Goal: Complete application form

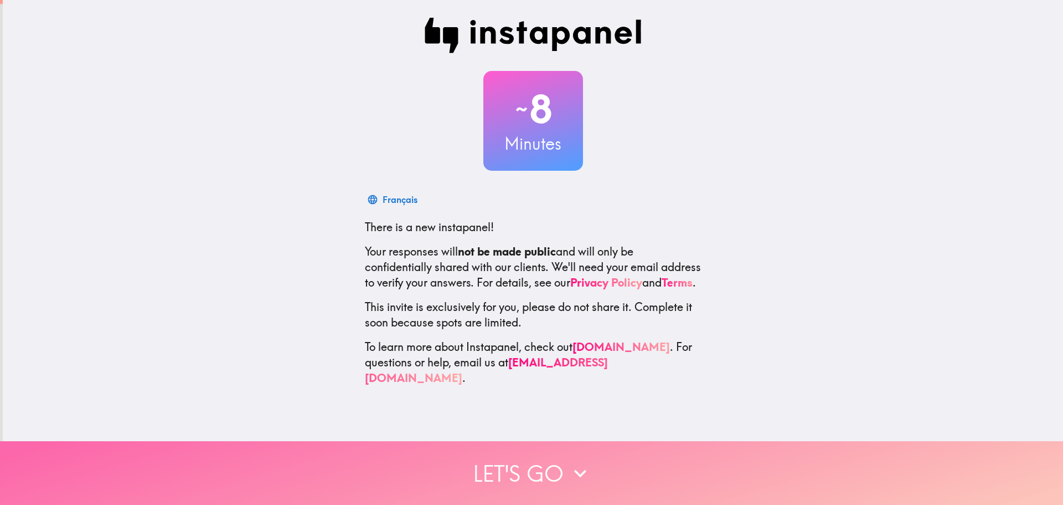
click at [556, 452] on button "Let's go" at bounding box center [531, 473] width 1063 height 64
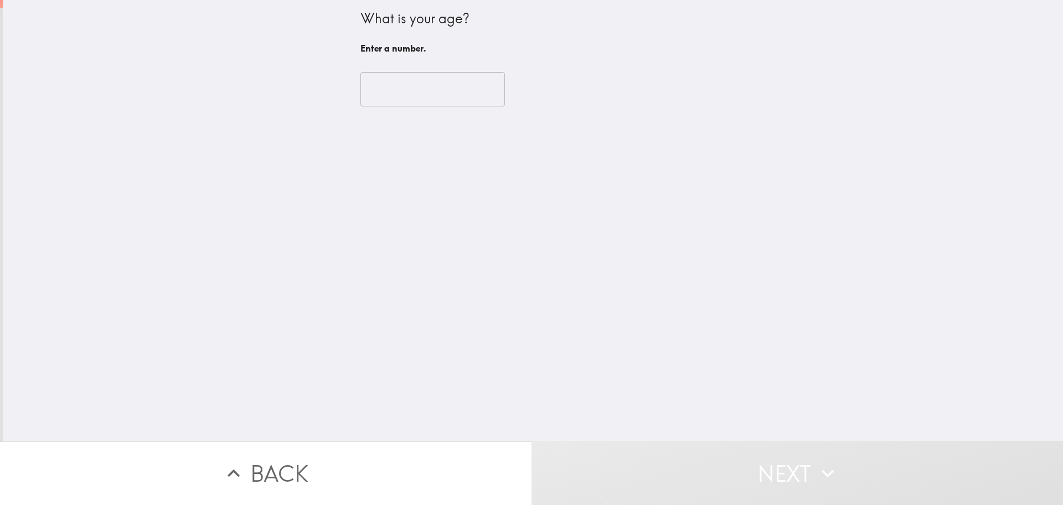
click at [440, 94] on input "number" at bounding box center [433, 89] width 145 height 34
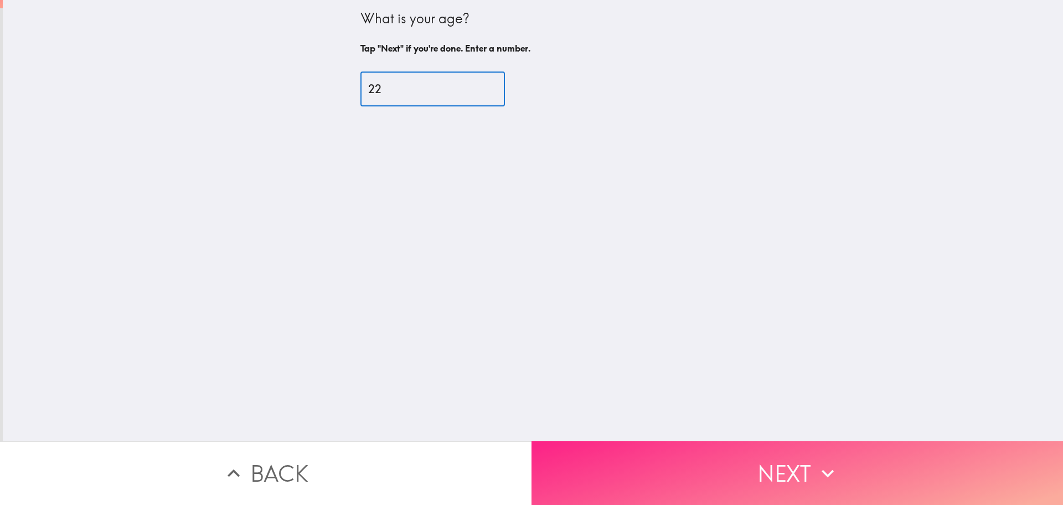
type input "22"
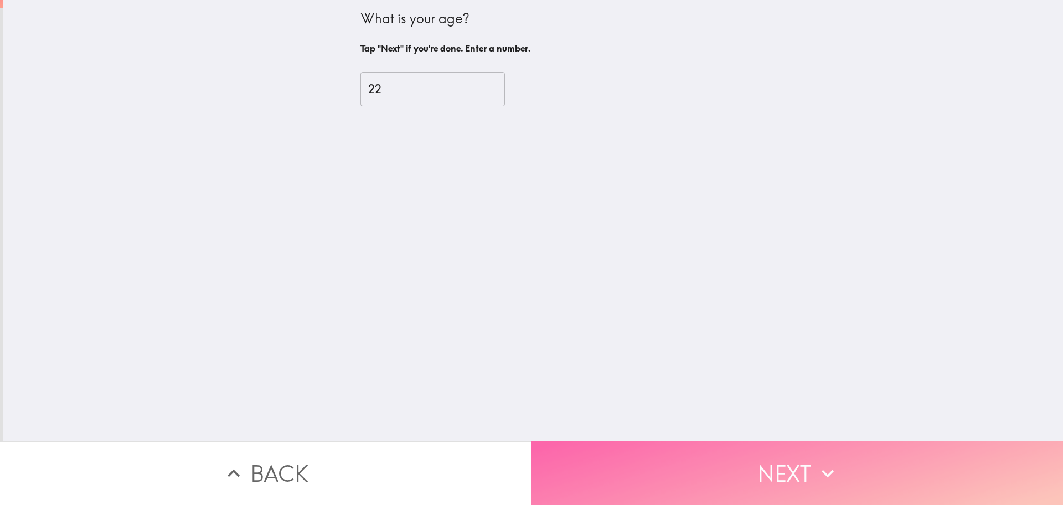
click at [696, 450] on button "Next" at bounding box center [798, 473] width 532 height 64
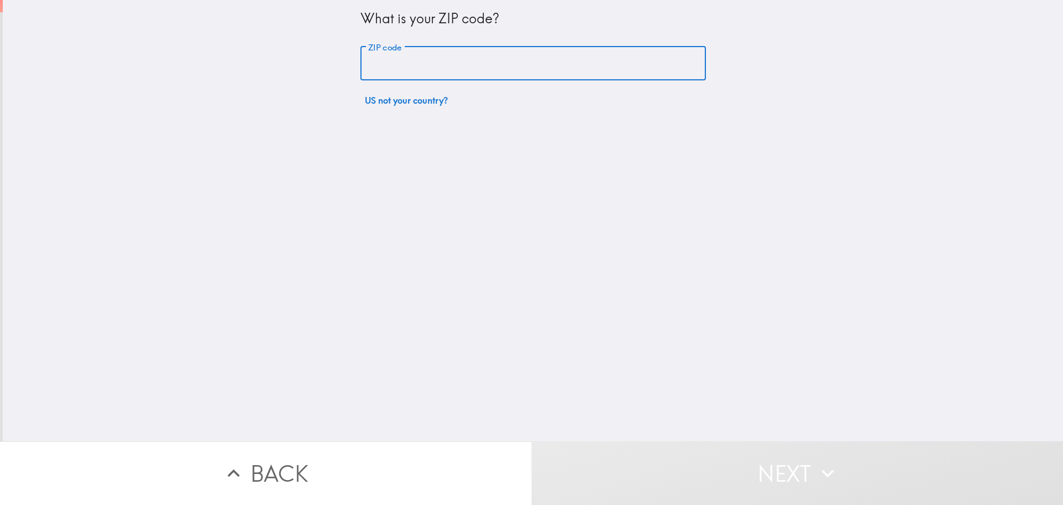
click at [455, 61] on input "ZIP code" at bounding box center [534, 64] width 346 height 34
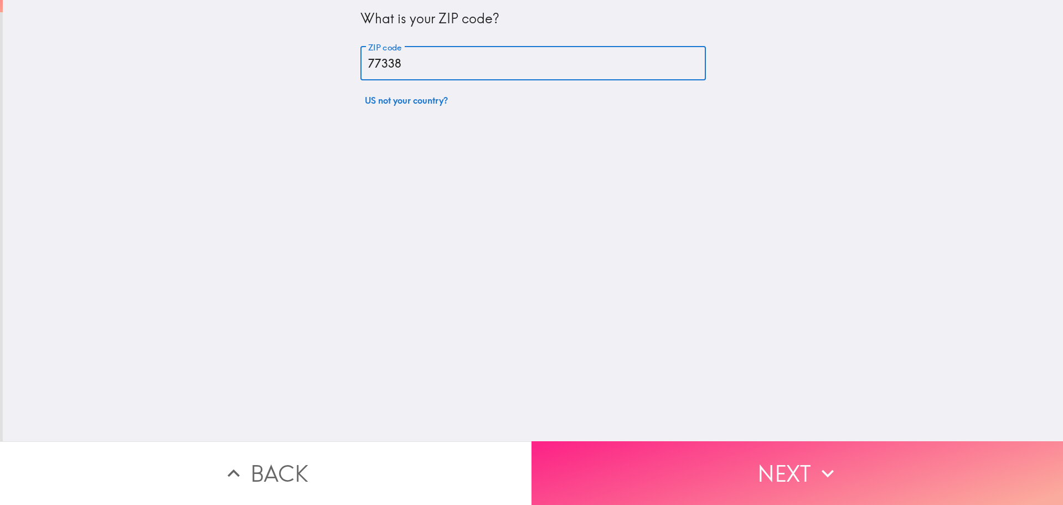
type input "77338"
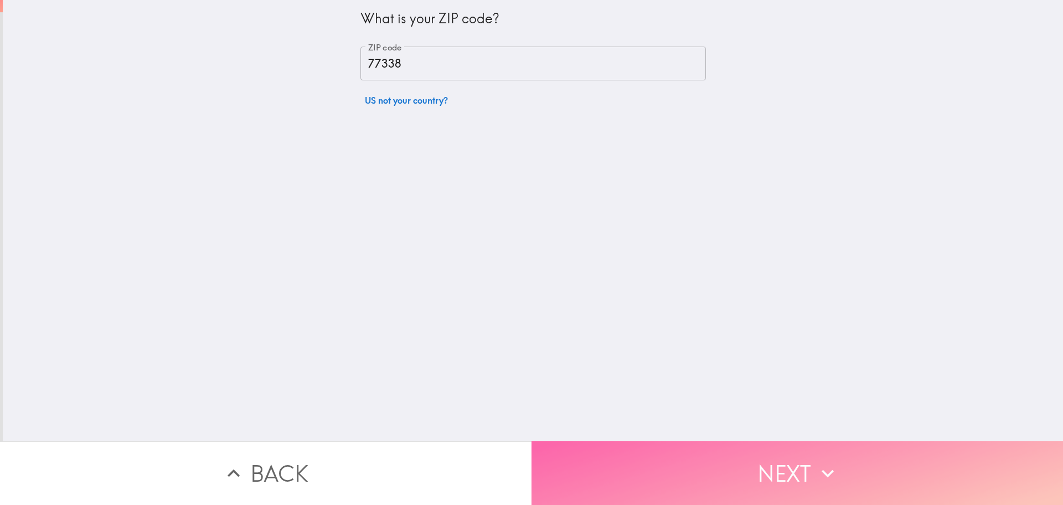
click at [722, 445] on button "Next" at bounding box center [798, 473] width 532 height 64
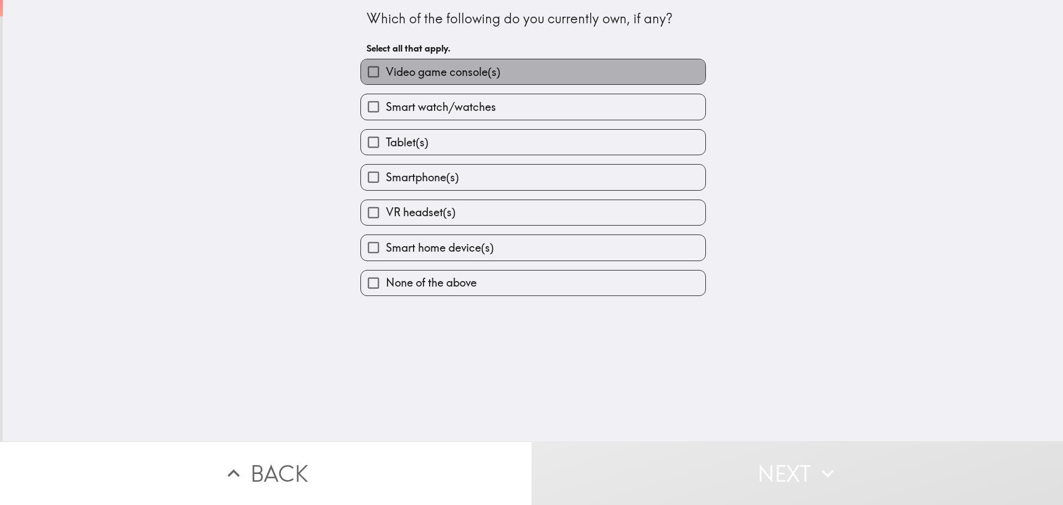
click at [453, 78] on span "Video game console(s)" at bounding box center [443, 72] width 115 height 16
click at [386, 78] on input "Video game console(s)" at bounding box center [373, 71] width 25 height 25
checkbox input "true"
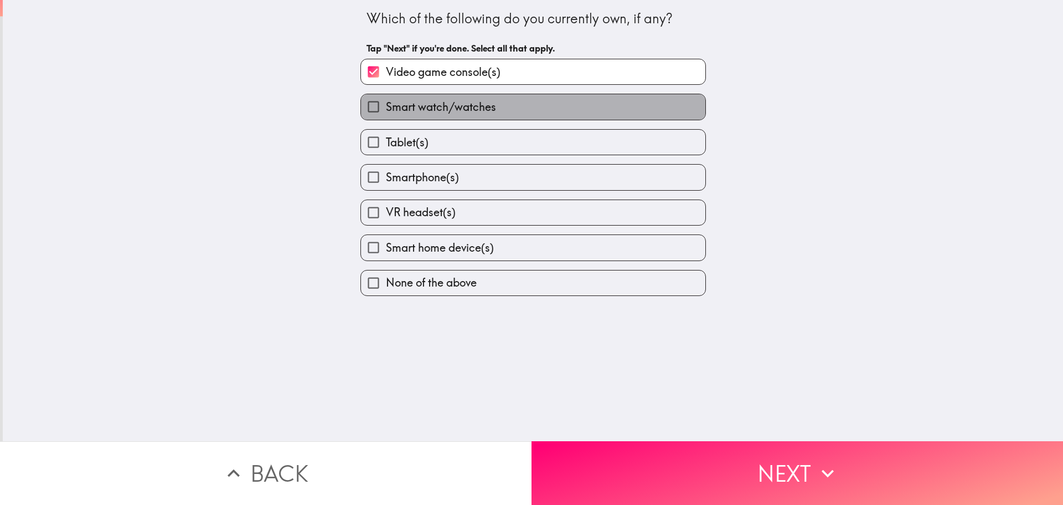
click at [465, 117] on label "Smart watch/watches" at bounding box center [533, 106] width 344 height 25
click at [386, 117] on input "Smart watch/watches" at bounding box center [373, 106] width 25 height 25
checkbox input "true"
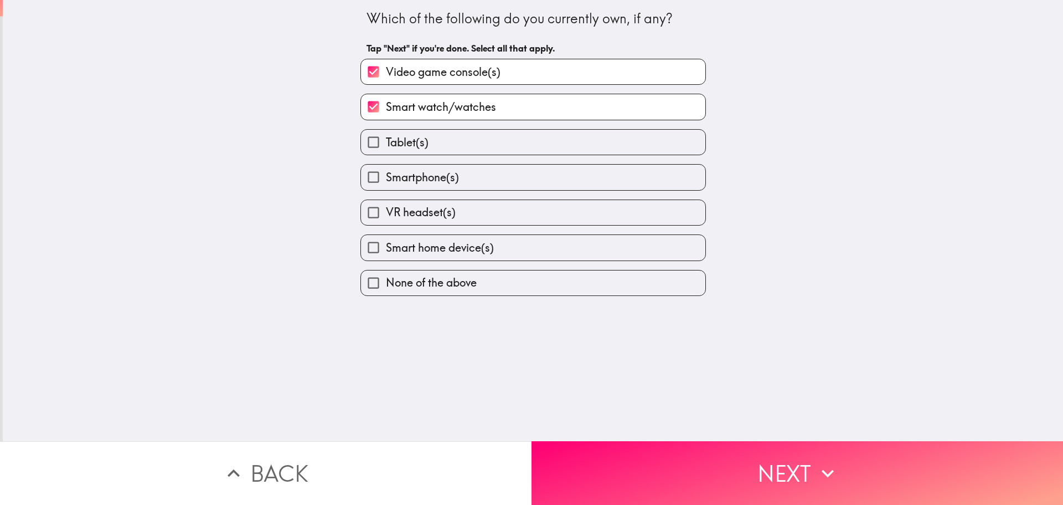
click at [467, 141] on label "Tablet(s)" at bounding box center [533, 142] width 344 height 25
click at [386, 141] on input "Tablet(s)" at bounding box center [373, 142] width 25 height 25
checkbox input "true"
click at [468, 183] on label "Smartphone(s)" at bounding box center [533, 176] width 344 height 25
click at [386, 183] on input "Smartphone(s)" at bounding box center [373, 176] width 25 height 25
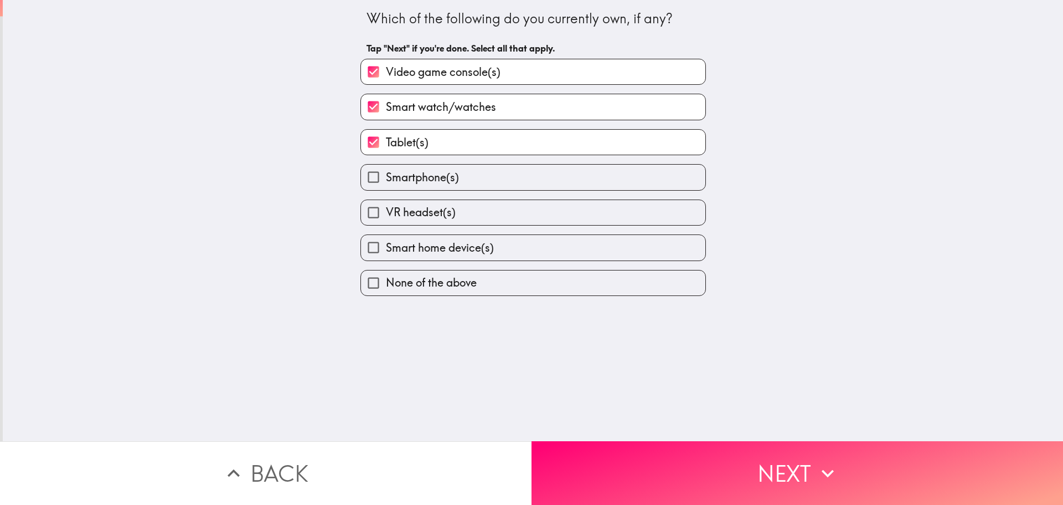
checkbox input "true"
click at [559, 251] on label "Smart home device(s)" at bounding box center [533, 247] width 344 height 25
click at [386, 251] on input "Smart home device(s)" at bounding box center [373, 247] width 25 height 25
checkbox input "true"
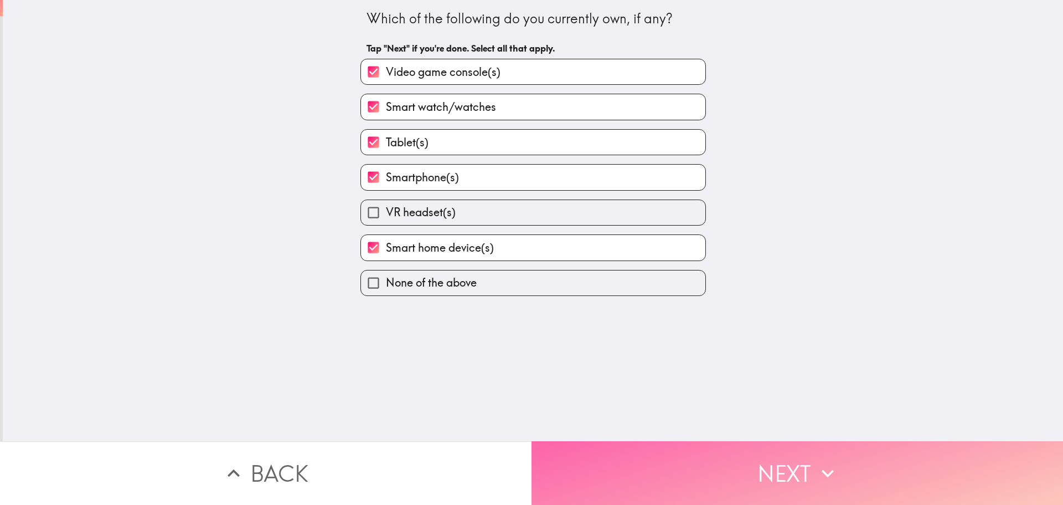
click at [623, 445] on button "Next" at bounding box center [798, 473] width 532 height 64
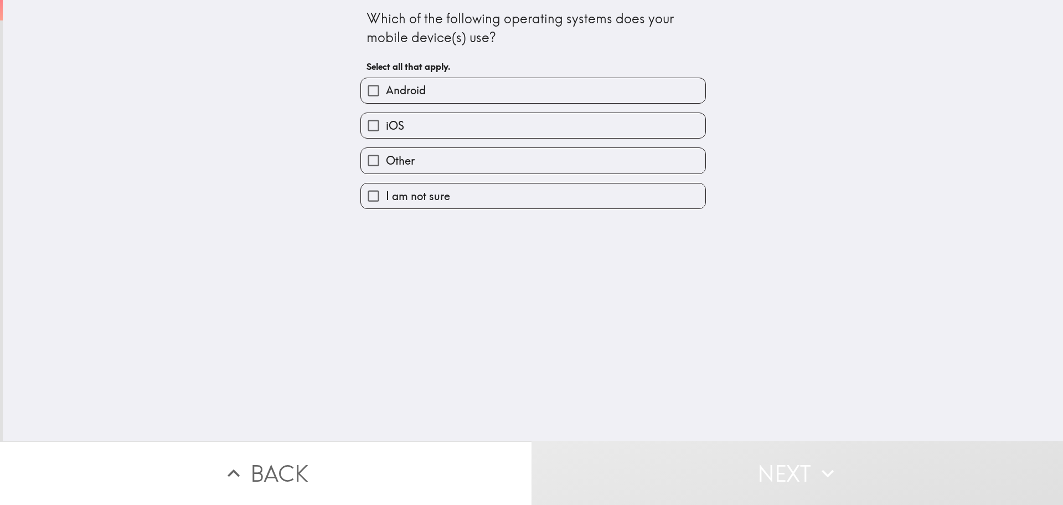
click at [387, 126] on span "iOS" at bounding box center [395, 126] width 18 height 16
click at [386, 126] on input "iOS" at bounding box center [373, 125] width 25 height 25
checkbox input "true"
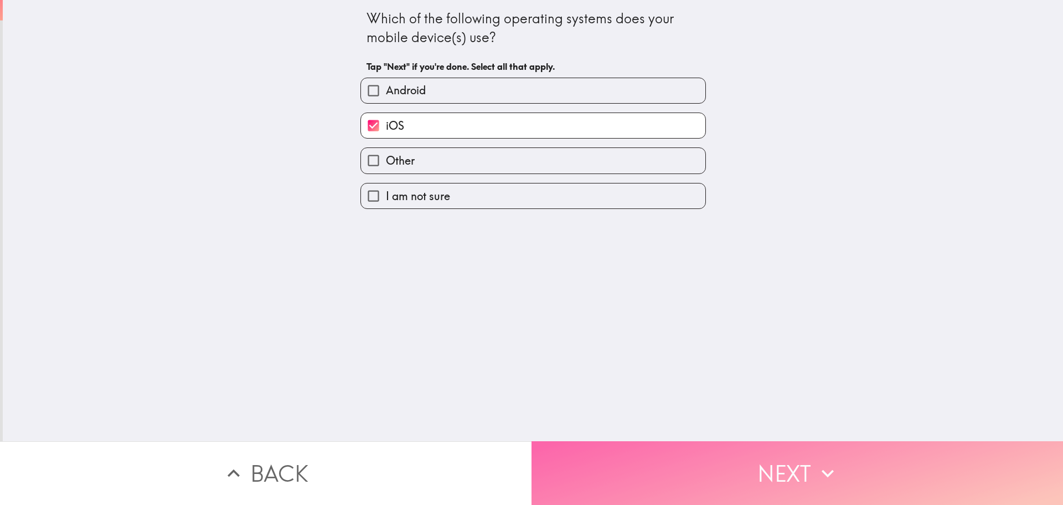
click at [624, 449] on button "Next" at bounding box center [798, 473] width 532 height 64
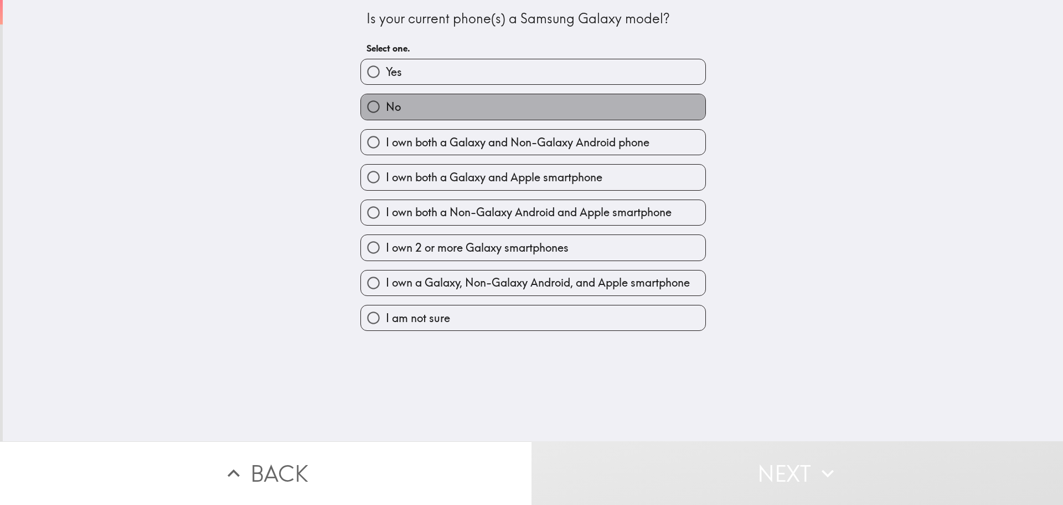
click at [444, 118] on label "No" at bounding box center [533, 106] width 344 height 25
click at [386, 118] on input "No" at bounding box center [373, 106] width 25 height 25
radio input "true"
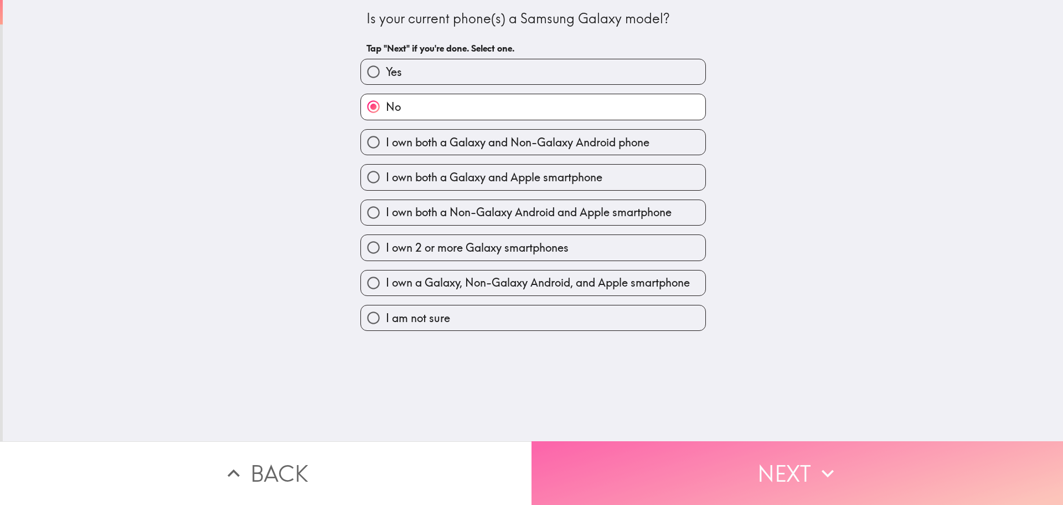
drag, startPoint x: 646, startPoint y: 459, endPoint x: 629, endPoint y: 459, distance: 17.2
click at [629, 459] on button "Next" at bounding box center [798, 473] width 532 height 64
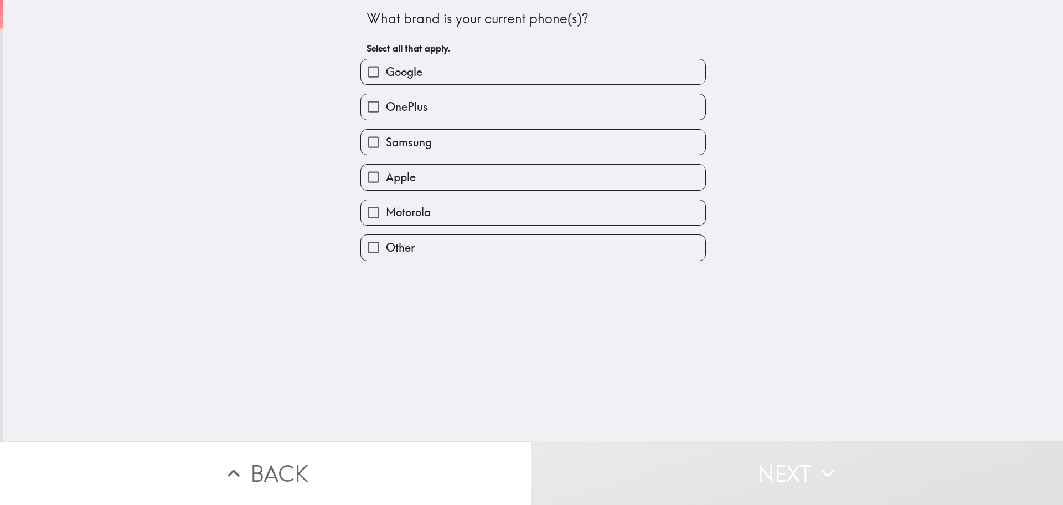
click at [456, 173] on label "Apple" at bounding box center [533, 176] width 344 height 25
click at [386, 173] on input "Apple" at bounding box center [373, 176] width 25 height 25
checkbox input "true"
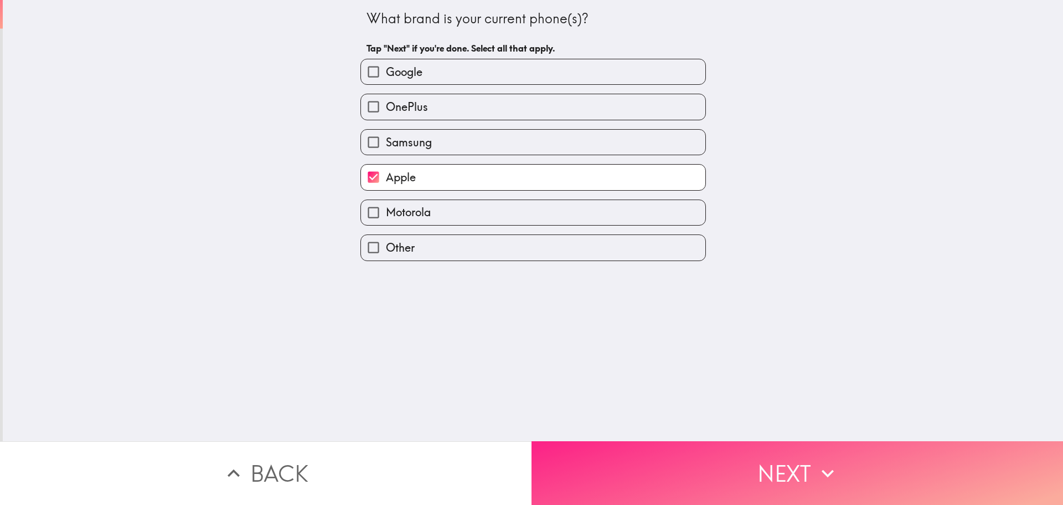
click at [640, 441] on button "Next" at bounding box center [798, 473] width 532 height 64
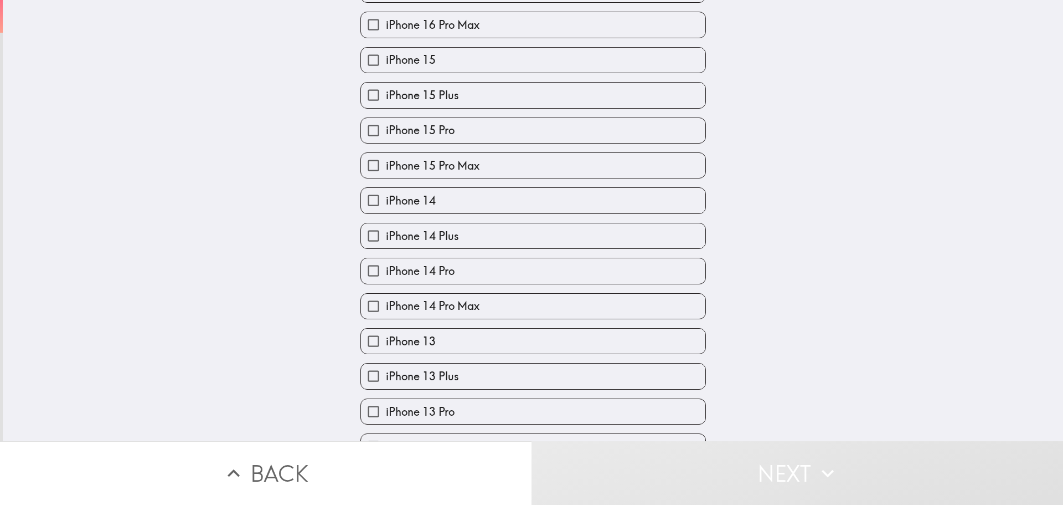
scroll to position [222, 0]
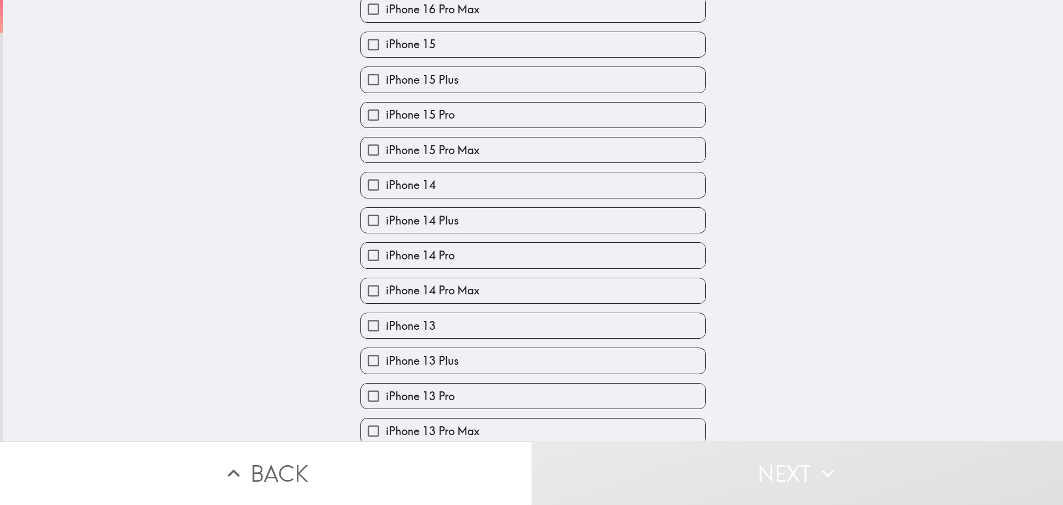
click at [440, 186] on label "iPhone 14" at bounding box center [533, 184] width 344 height 25
click at [386, 186] on input "iPhone 14" at bounding box center [373, 184] width 25 height 25
checkbox input "true"
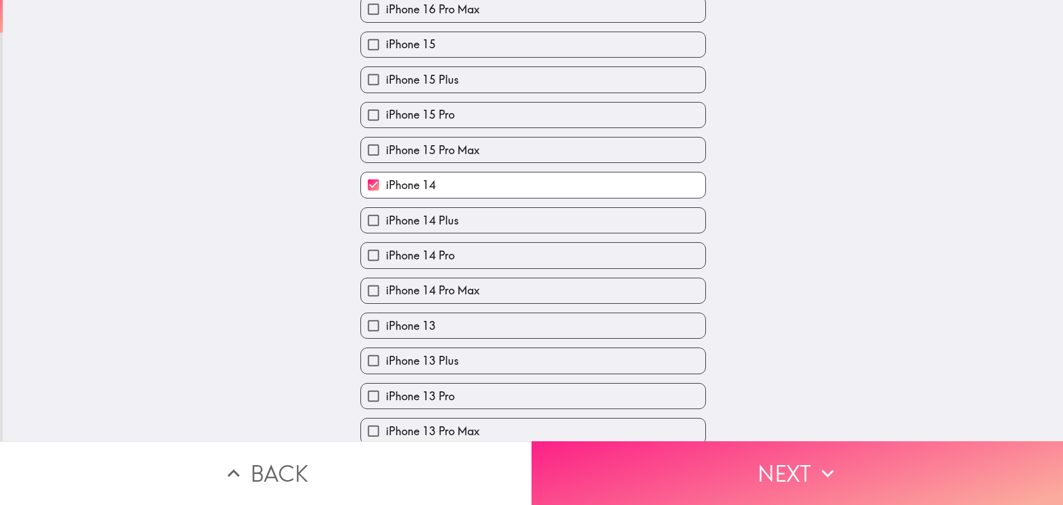
click at [669, 457] on button "Next" at bounding box center [798, 473] width 532 height 64
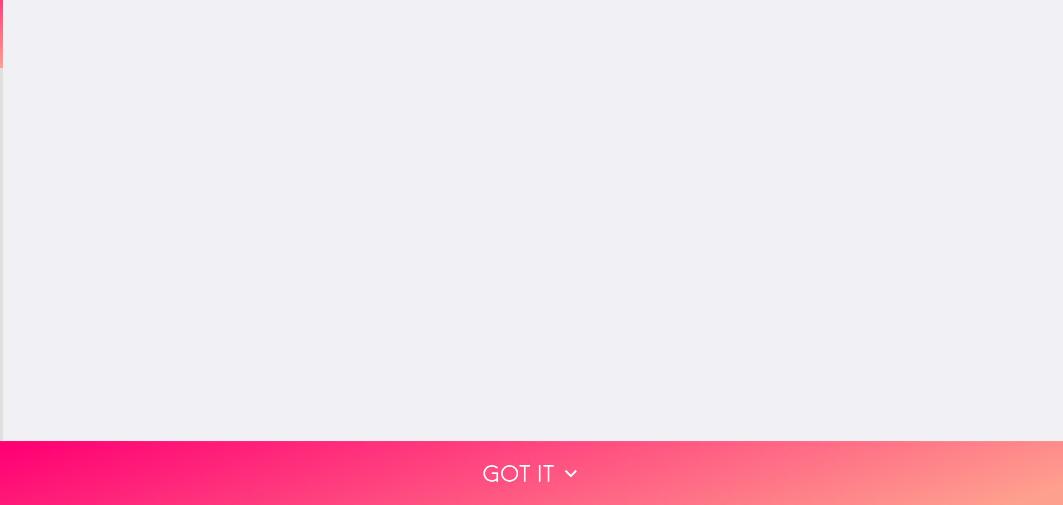
scroll to position [0, 0]
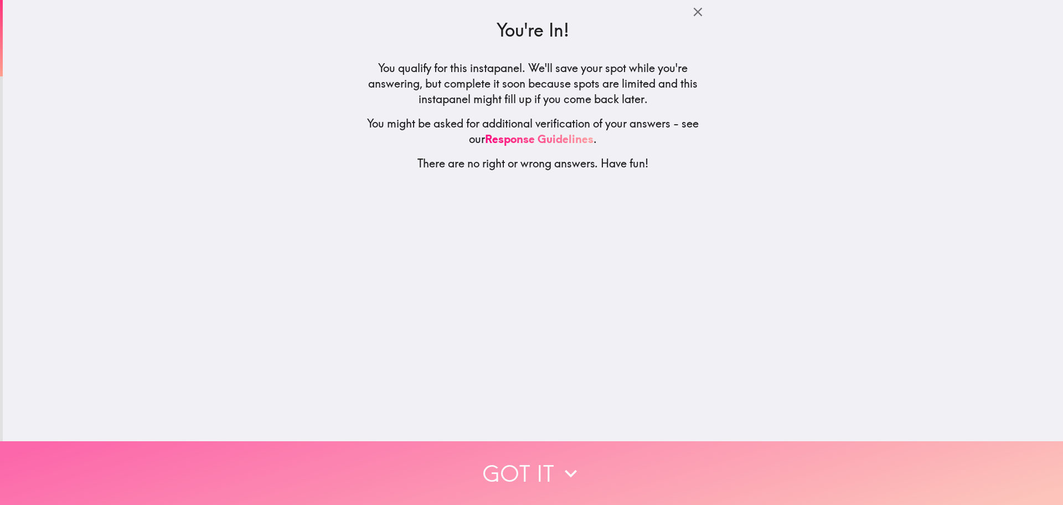
click at [525, 460] on button "Got it" at bounding box center [531, 473] width 1063 height 64
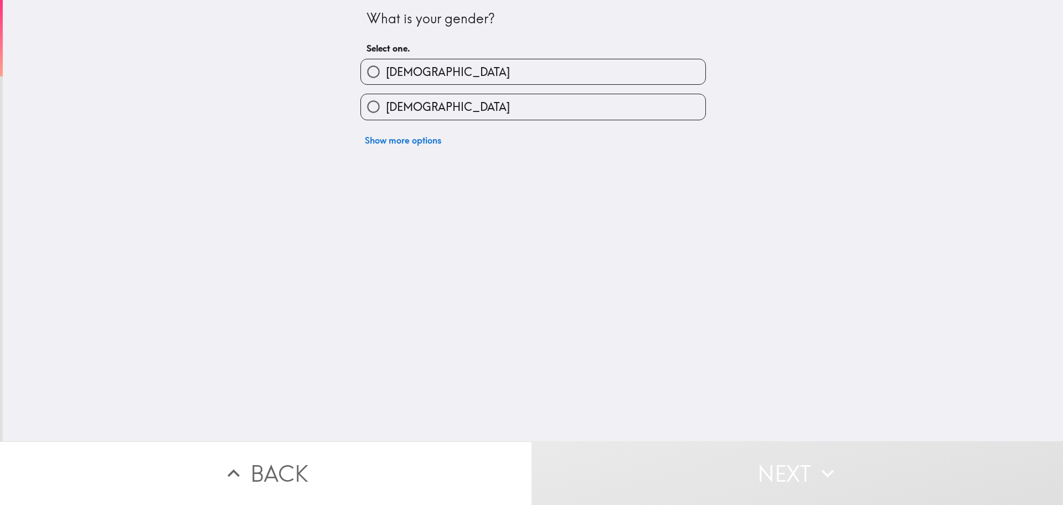
click at [451, 80] on label "[DEMOGRAPHIC_DATA]" at bounding box center [533, 71] width 344 height 25
click at [386, 80] on input "[DEMOGRAPHIC_DATA]" at bounding box center [373, 71] width 25 height 25
radio input "true"
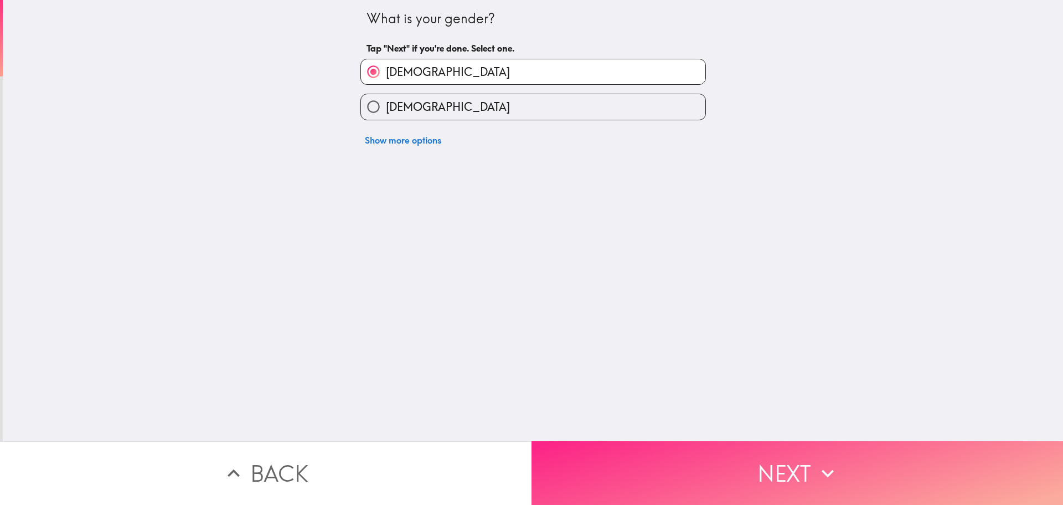
click at [658, 465] on button "Next" at bounding box center [798, 473] width 532 height 64
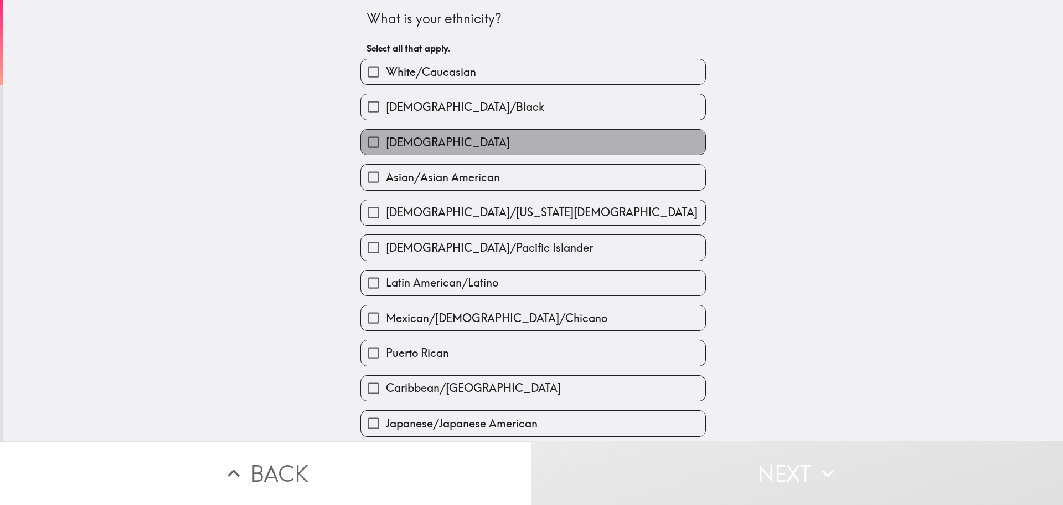
click at [438, 150] on label "[DEMOGRAPHIC_DATA]" at bounding box center [533, 142] width 344 height 25
click at [386, 150] on input "[DEMOGRAPHIC_DATA]" at bounding box center [373, 142] width 25 height 25
checkbox input "true"
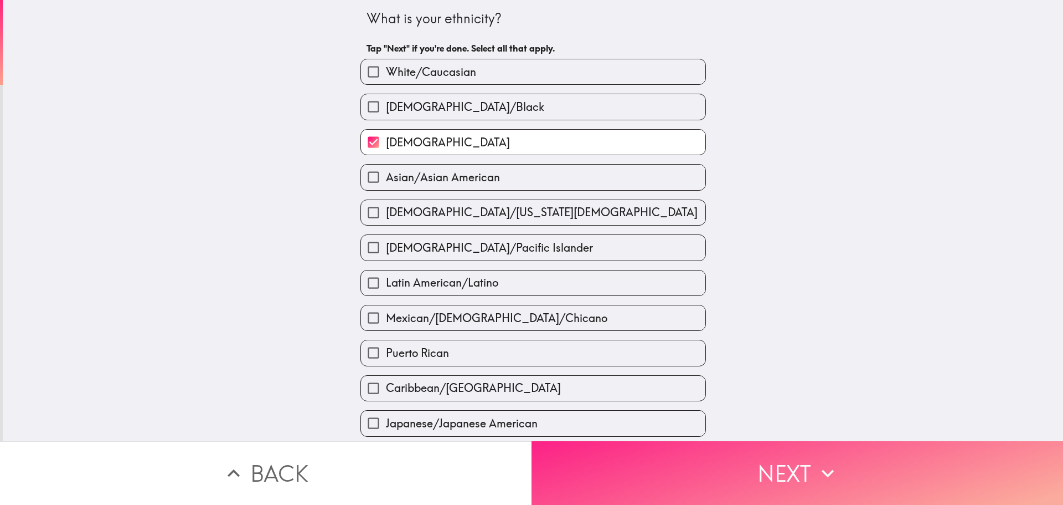
click at [680, 468] on button "Next" at bounding box center [798, 473] width 532 height 64
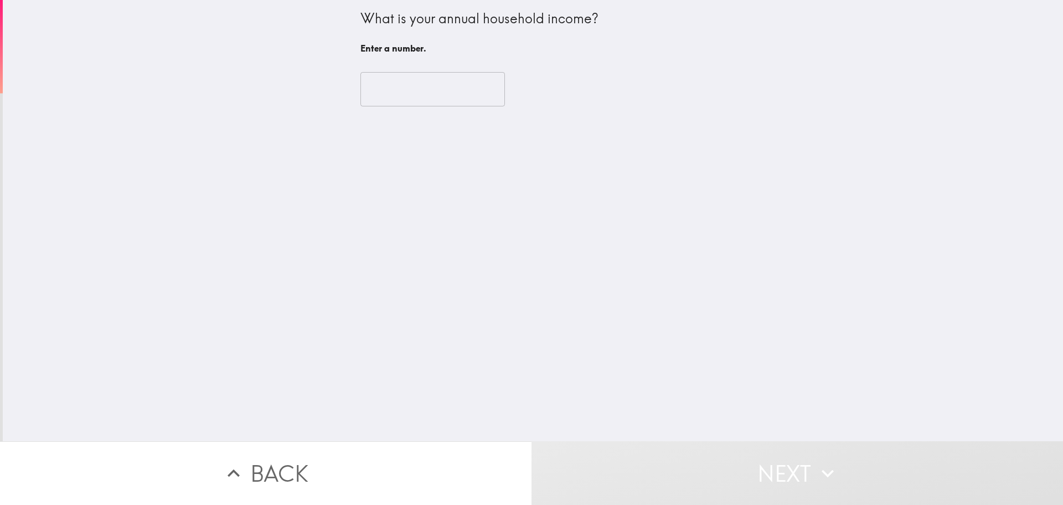
click at [425, 86] on input "number" at bounding box center [433, 89] width 145 height 34
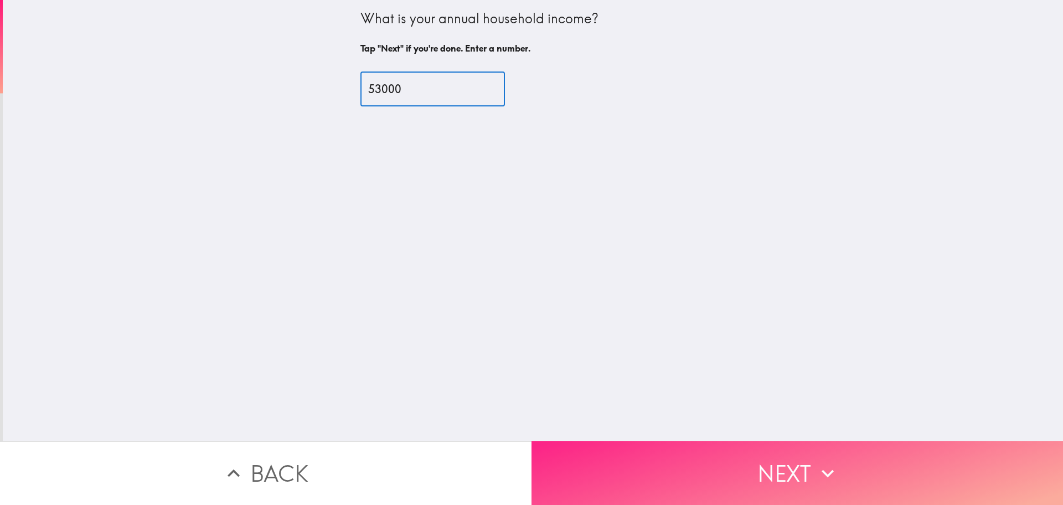
type input "53000"
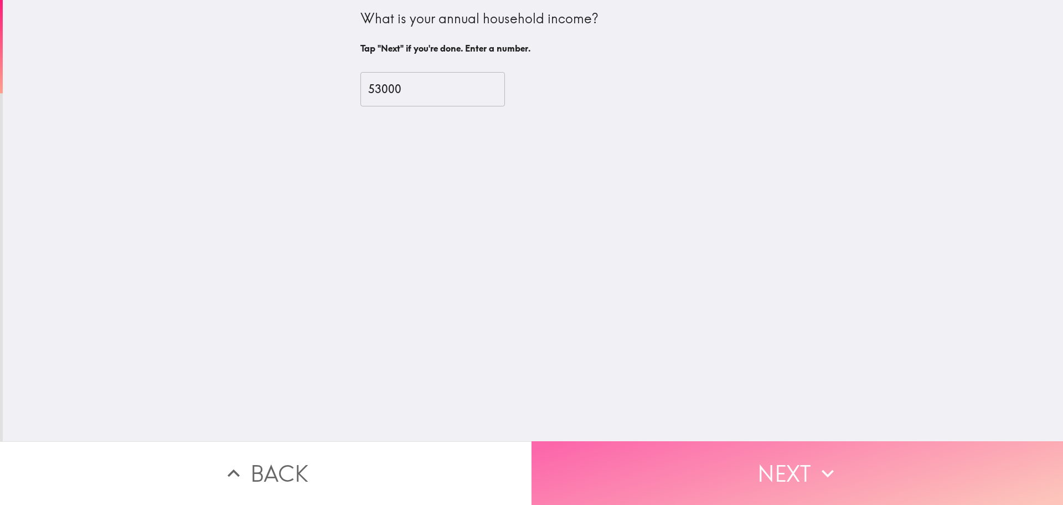
click at [702, 456] on button "Next" at bounding box center [798, 473] width 532 height 64
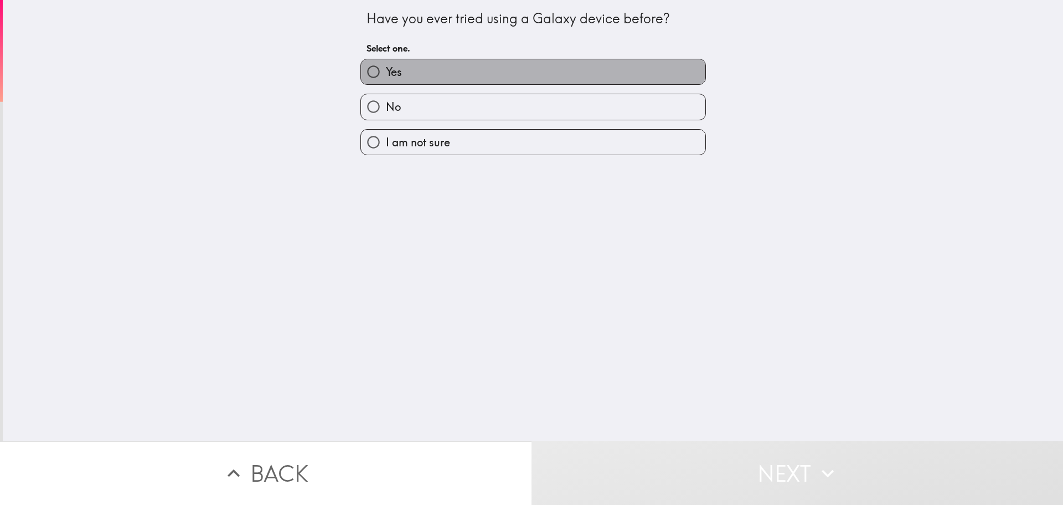
click at [469, 77] on label "Yes" at bounding box center [533, 71] width 344 height 25
click at [386, 77] on input "Yes" at bounding box center [373, 71] width 25 height 25
radio input "true"
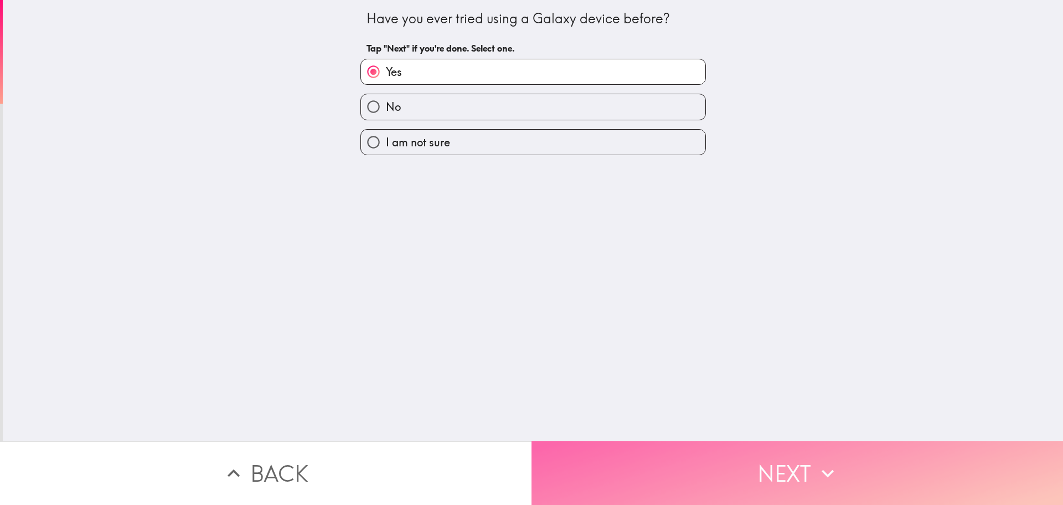
click at [620, 475] on button "Next" at bounding box center [798, 473] width 532 height 64
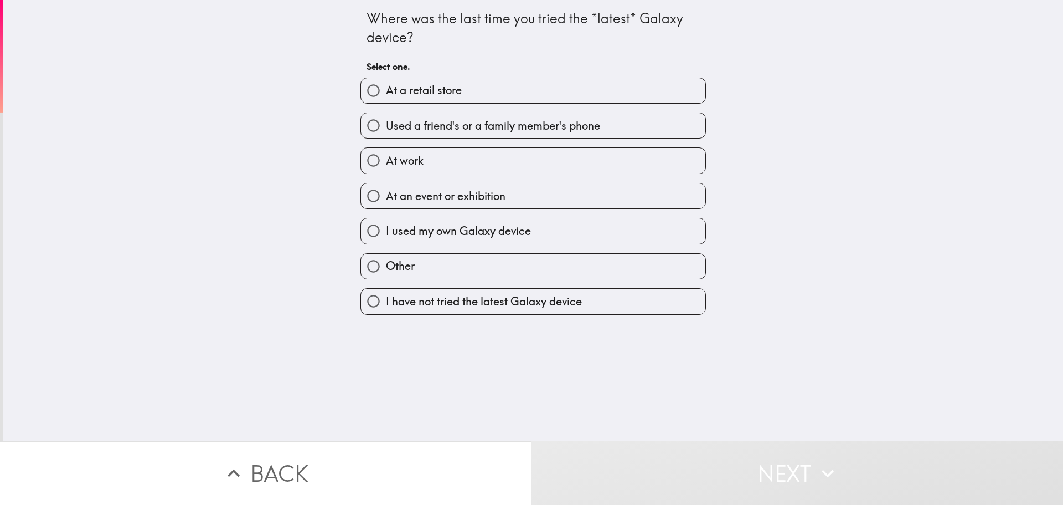
click at [474, 237] on span "I used my own Galaxy device" at bounding box center [458, 231] width 145 height 16
click at [386, 237] on input "I used my own Galaxy device" at bounding box center [373, 230] width 25 height 25
radio input "true"
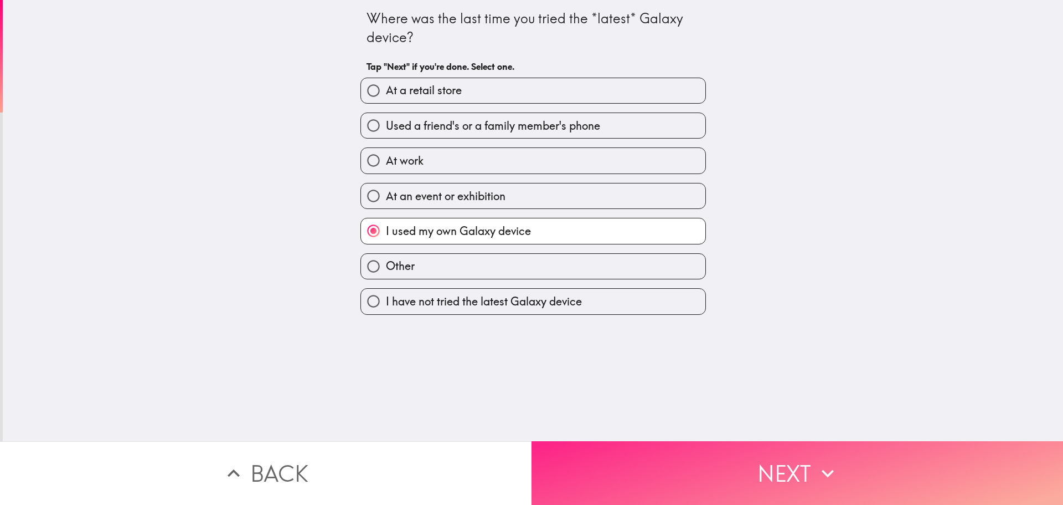
click at [561, 452] on button "Next" at bounding box center [798, 473] width 532 height 64
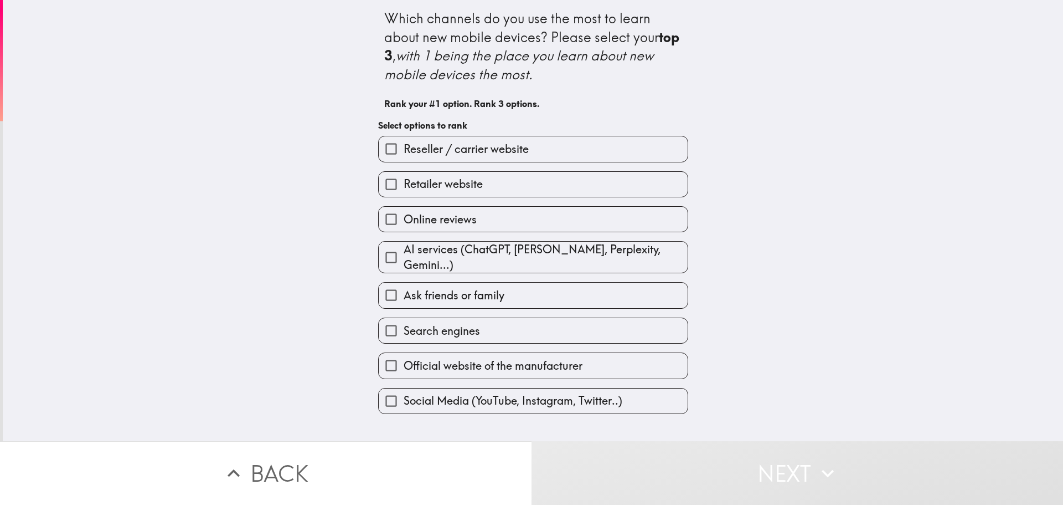
click at [482, 205] on div "Online reviews" at bounding box center [528, 214] width 319 height 35
click at [493, 299] on label "Ask friends or family" at bounding box center [533, 294] width 309 height 25
click at [404, 299] on input "Ask friends or family" at bounding box center [391, 294] width 25 height 25
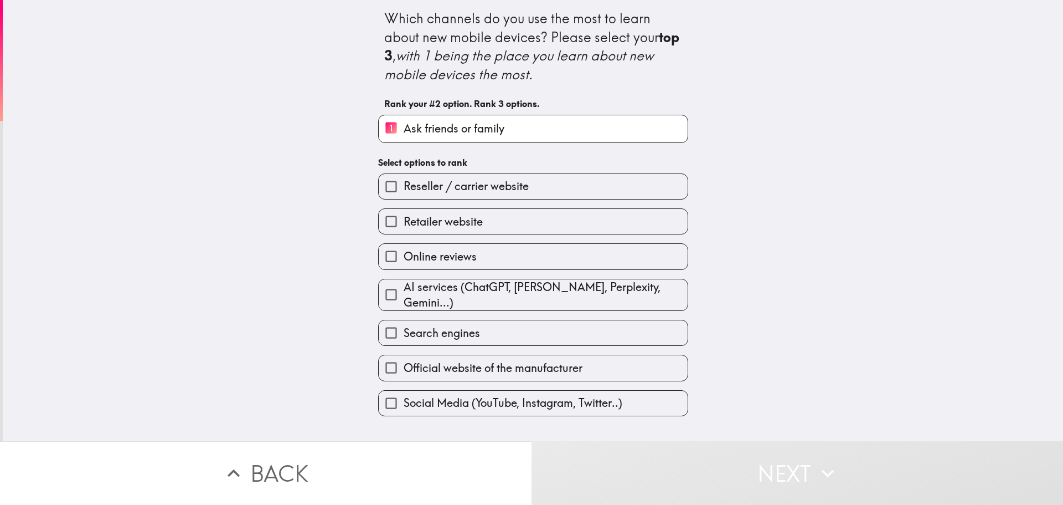
click at [484, 323] on label "Search engines" at bounding box center [533, 332] width 309 height 25
click at [404, 323] on input "Search engines" at bounding box center [391, 332] width 25 height 25
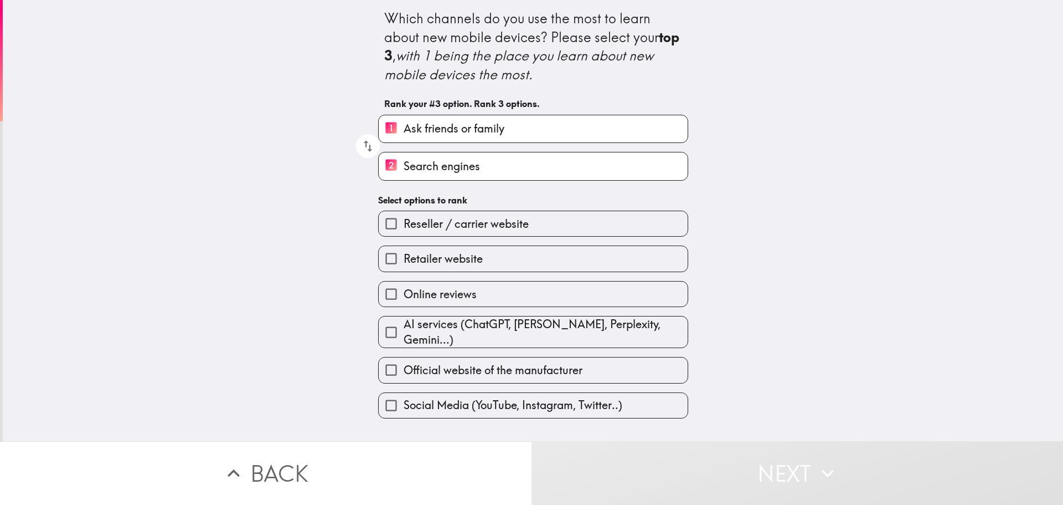
click at [497, 367] on span "Official website of the manufacturer" at bounding box center [493, 370] width 179 height 16
click at [404, 367] on input "Official website of the manufacturer" at bounding box center [391, 369] width 25 height 25
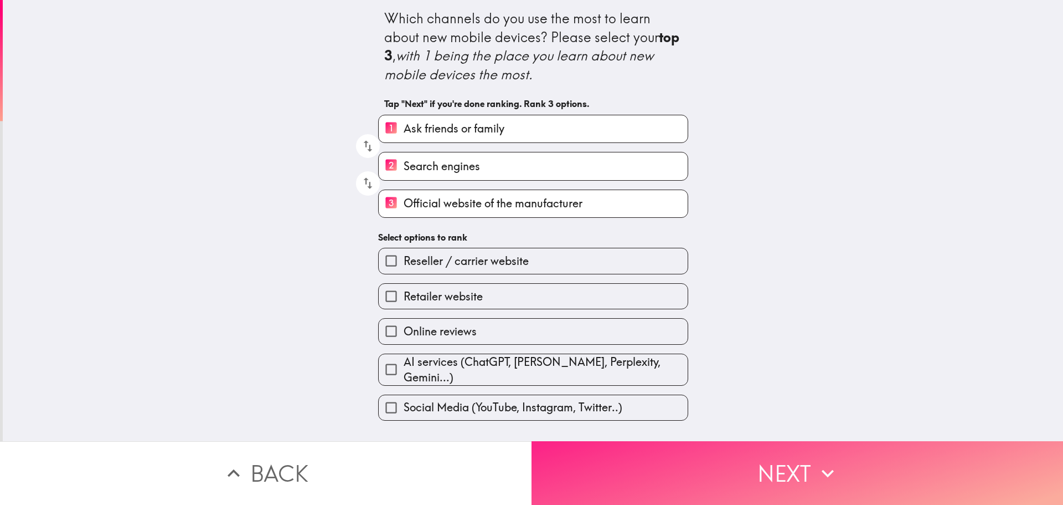
click at [606, 452] on button "Next" at bounding box center [798, 473] width 532 height 64
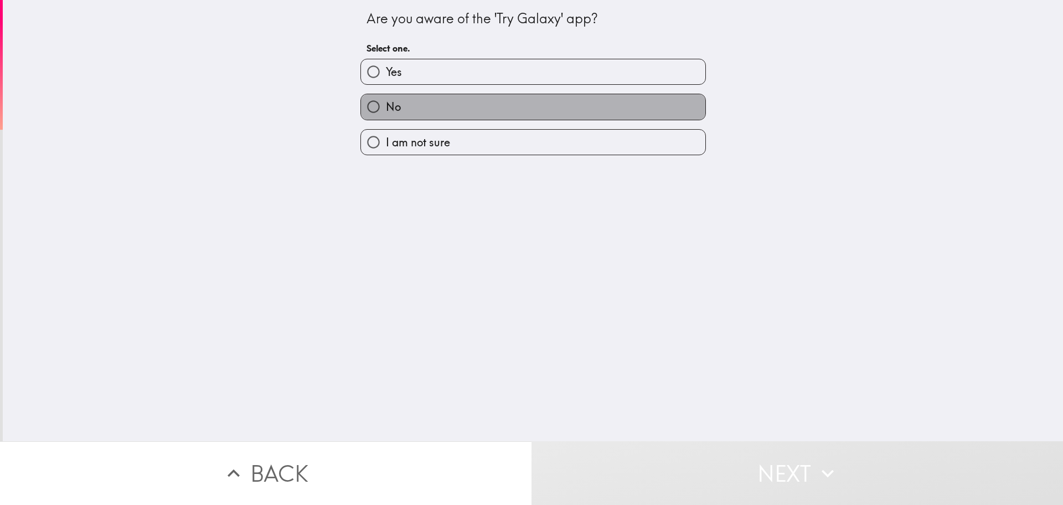
click at [492, 107] on label "No" at bounding box center [533, 106] width 344 height 25
click at [386, 107] on input "No" at bounding box center [373, 106] width 25 height 25
radio input "true"
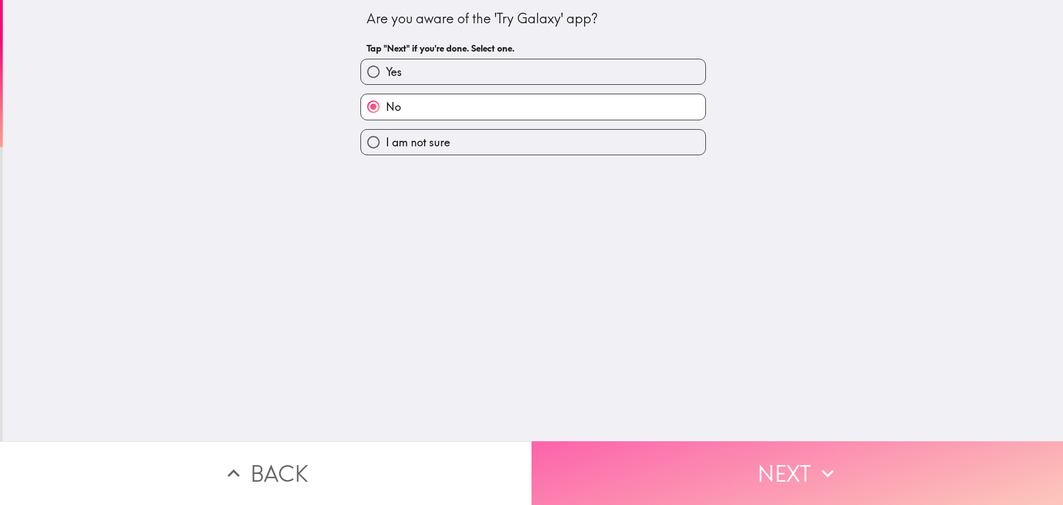
click at [599, 459] on button "Next" at bounding box center [798, 473] width 532 height 64
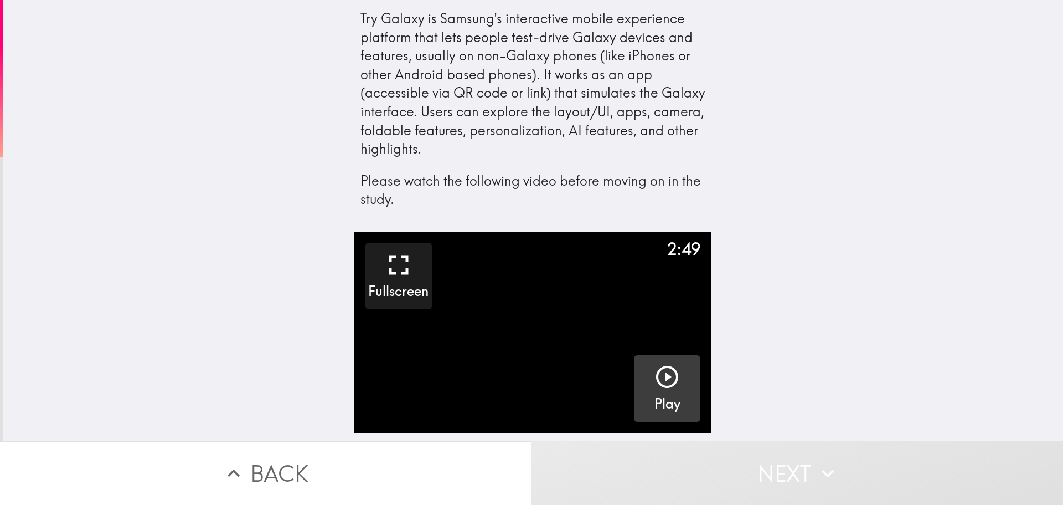
click at [637, 375] on button "Play" at bounding box center [667, 388] width 66 height 66
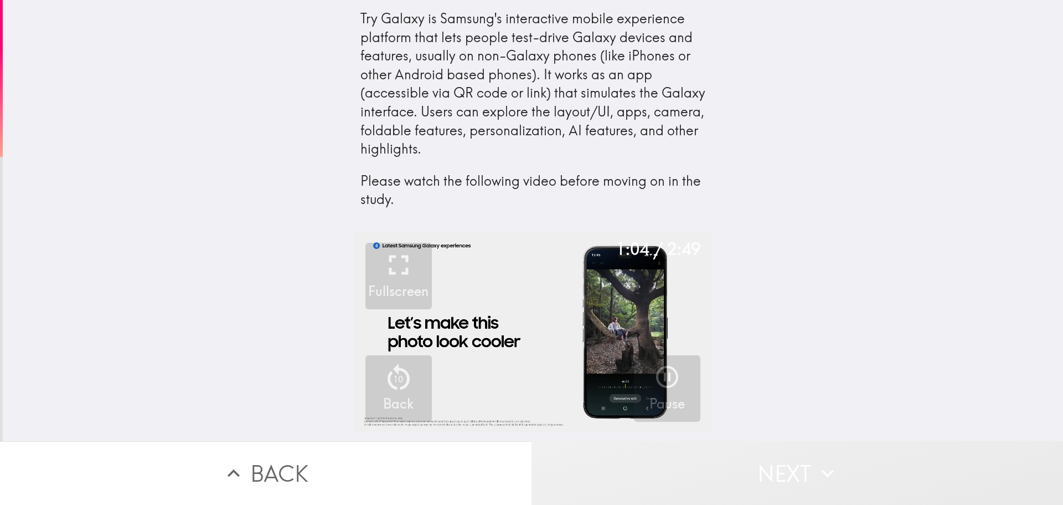
click at [697, 452] on button "Next" at bounding box center [798, 473] width 532 height 64
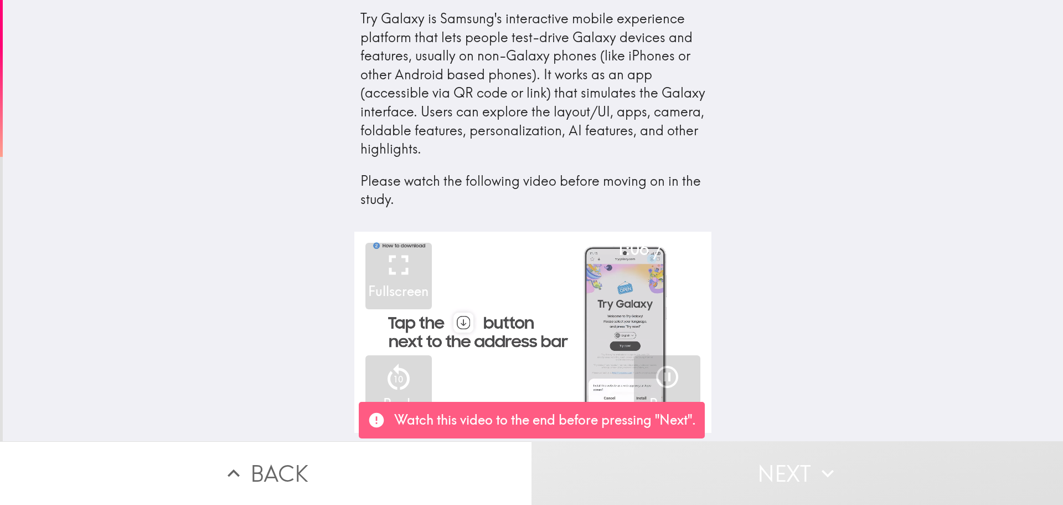
click at [505, 318] on video "button" at bounding box center [532, 332] width 357 height 201
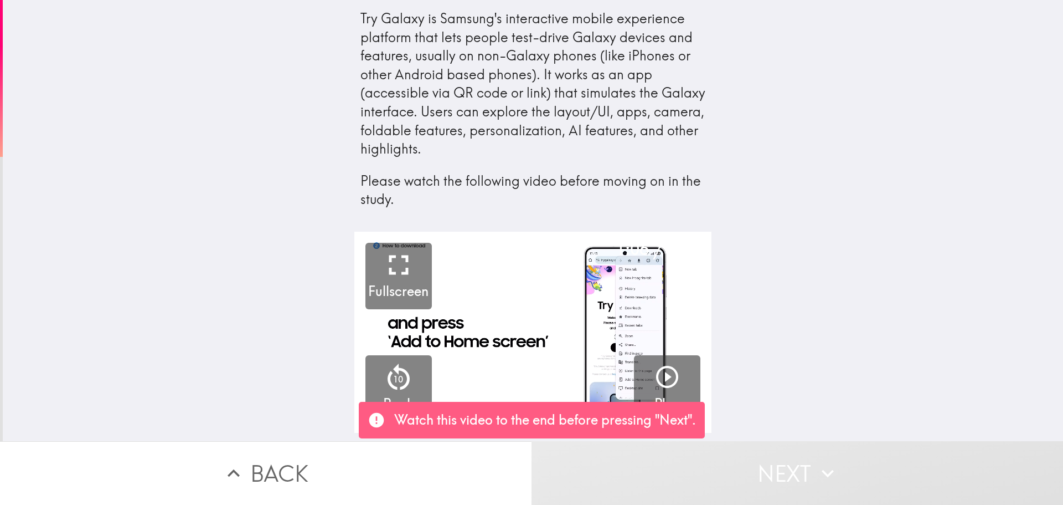
click at [505, 318] on video "button" at bounding box center [532, 332] width 357 height 201
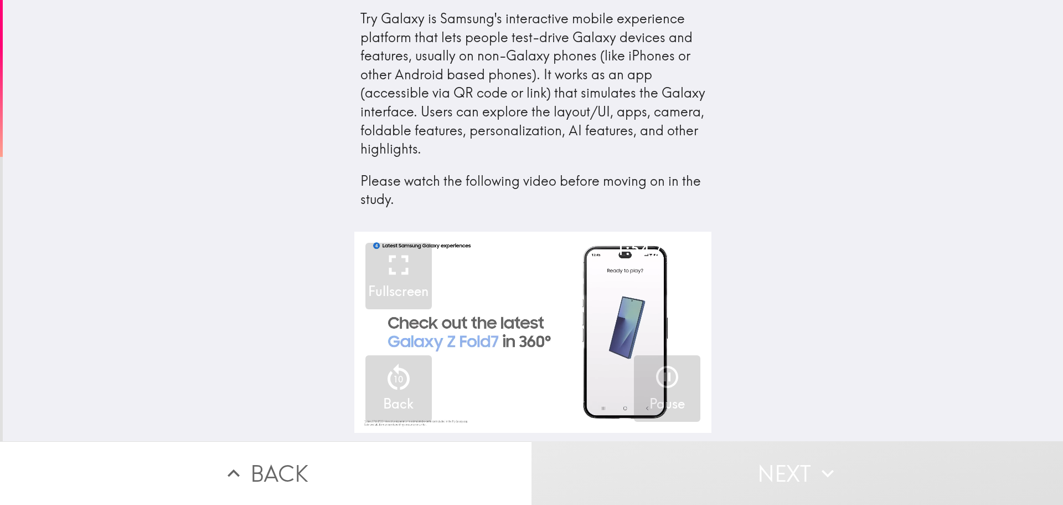
click at [736, 312] on div "1:54 / 2:49 Fullscreen 10 Back Pause" at bounding box center [533, 336] width 1061 height 209
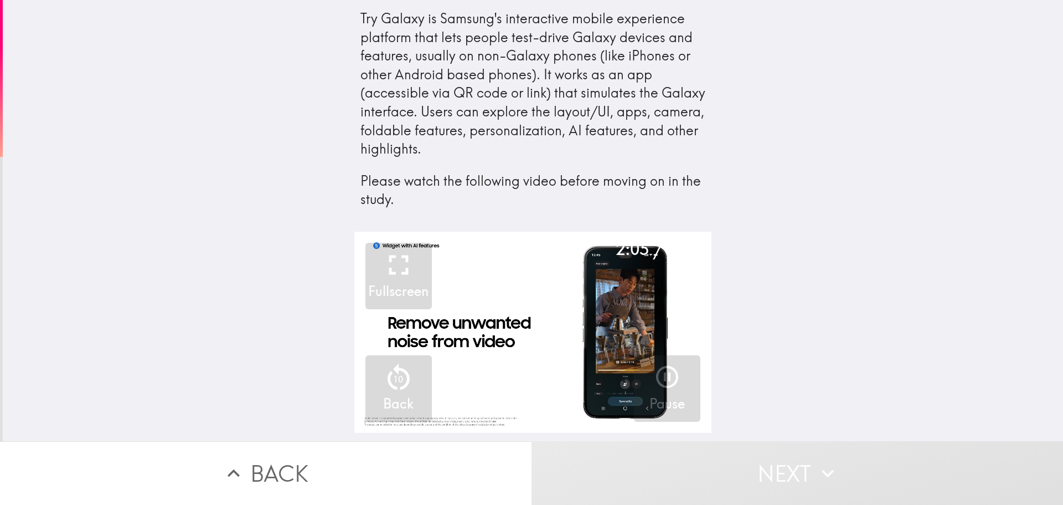
scroll to position [0, 4]
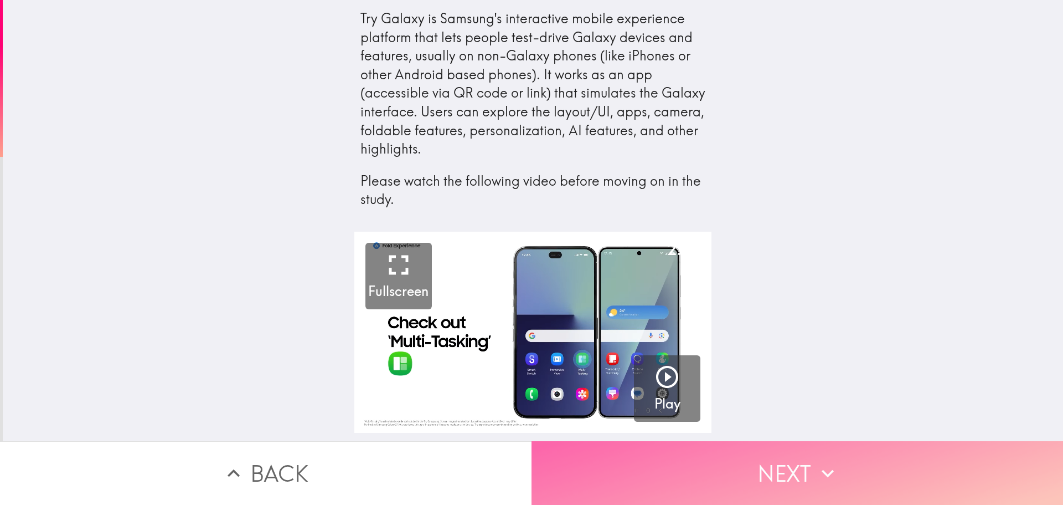
click at [777, 459] on button "Next" at bounding box center [798, 473] width 532 height 64
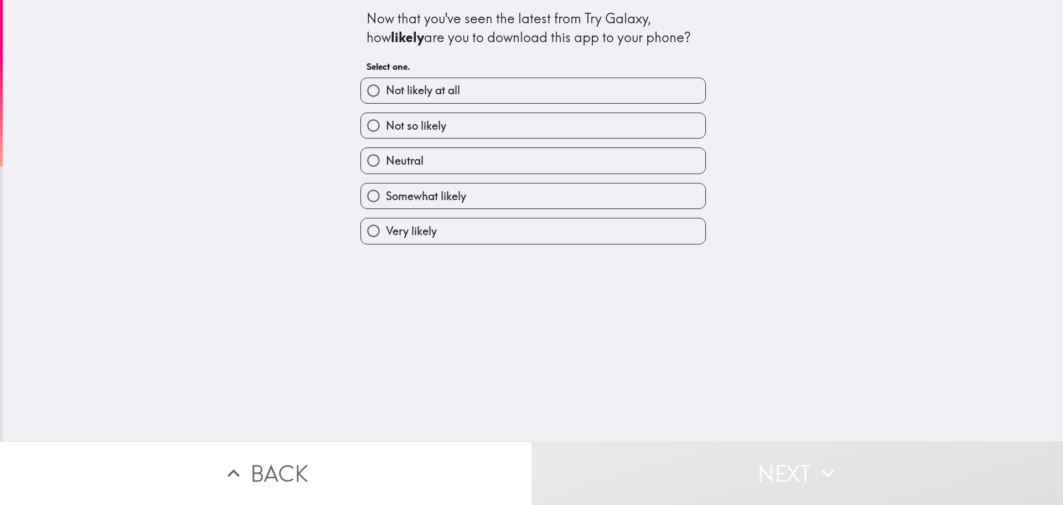
click at [592, 228] on label "Very likely" at bounding box center [533, 230] width 344 height 25
click at [386, 228] on input "Very likely" at bounding box center [373, 230] width 25 height 25
radio input "true"
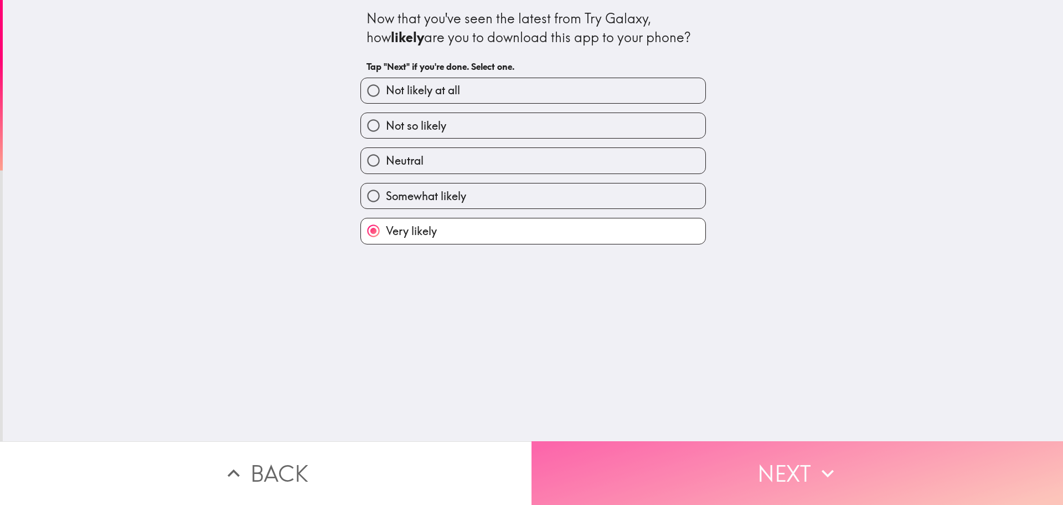
click at [746, 451] on button "Next" at bounding box center [798, 473] width 532 height 64
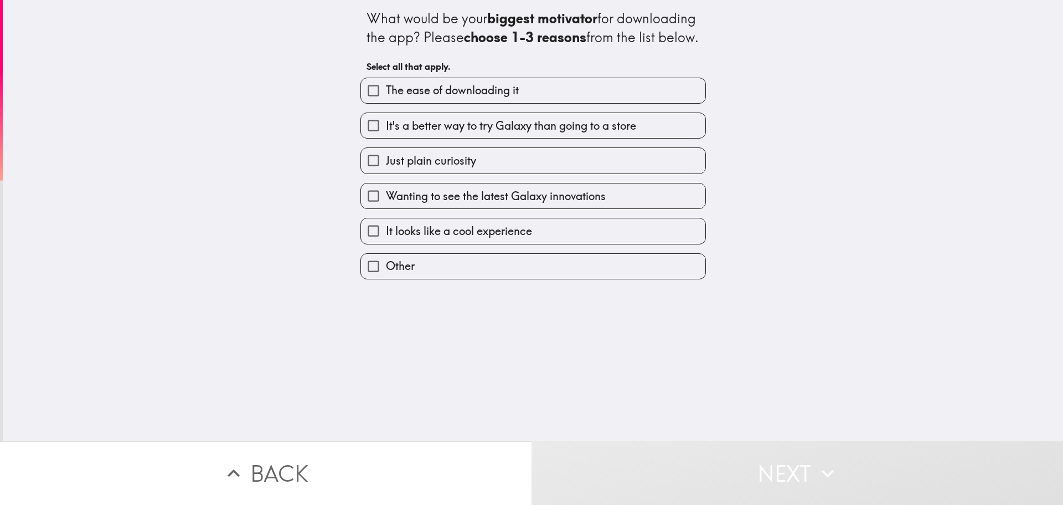
click at [554, 173] on label "Just plain curiosity" at bounding box center [533, 160] width 344 height 25
click at [386, 173] on input "Just plain curiosity" at bounding box center [373, 160] width 25 height 25
checkbox input "true"
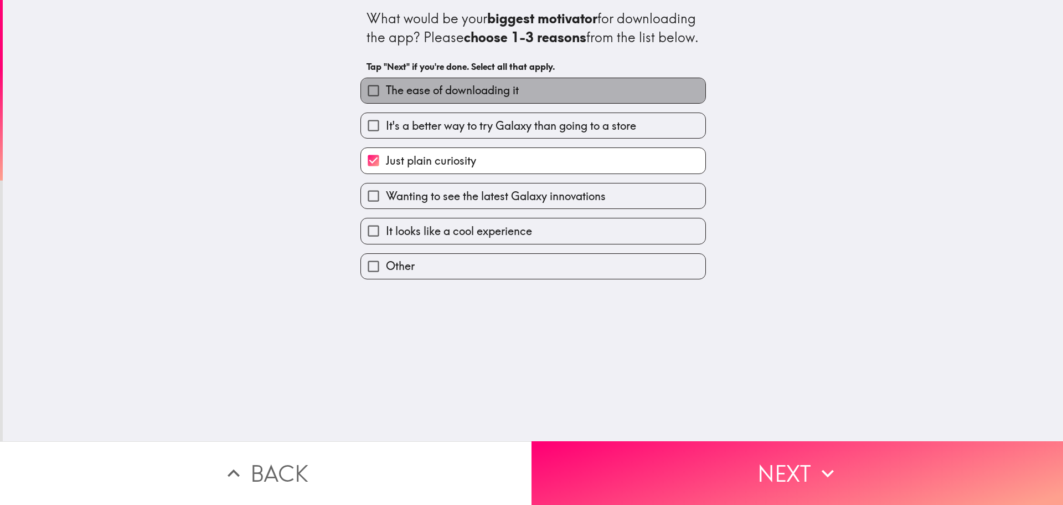
click at [533, 103] on label "The ease of downloading it" at bounding box center [533, 90] width 344 height 25
click at [386, 103] on input "The ease of downloading it" at bounding box center [373, 90] width 25 height 25
checkbox input "true"
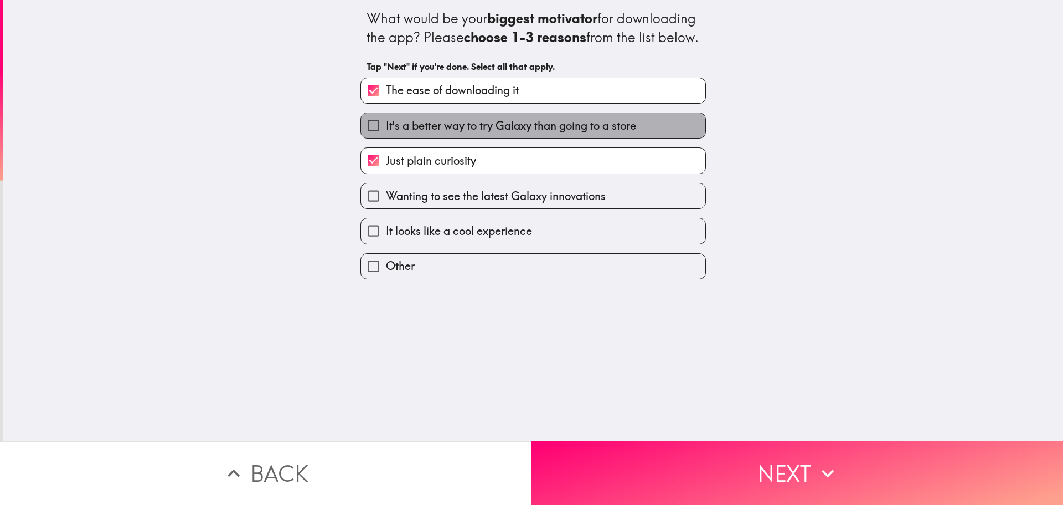
click at [533, 133] on span "It's a better way to try Galaxy than going to a store" at bounding box center [511, 126] width 250 height 16
click at [386, 138] on input "It's a better way to try Galaxy than going to a store" at bounding box center [373, 125] width 25 height 25
checkbox input "true"
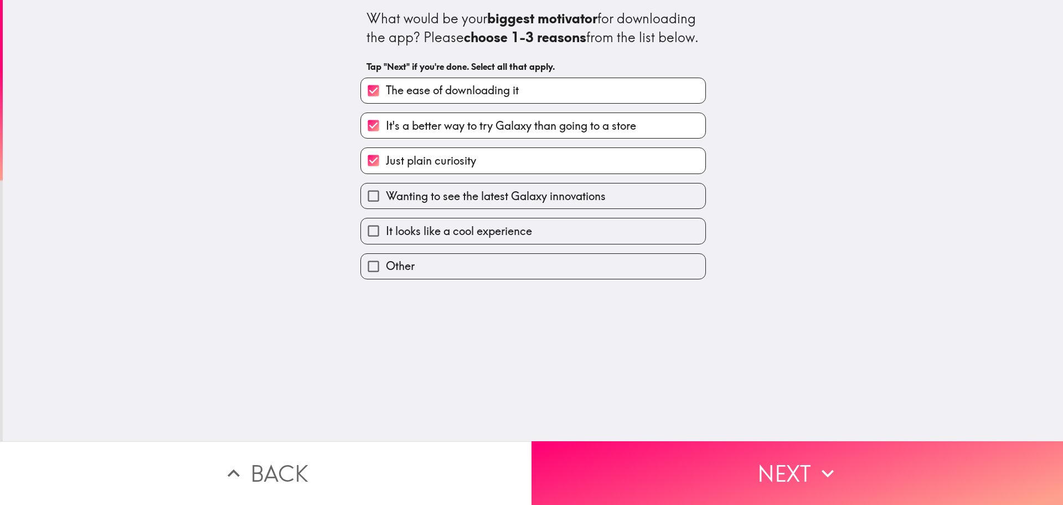
click at [544, 204] on span "Wanting to see the latest Galaxy innovations" at bounding box center [496, 196] width 220 height 16
click at [386, 207] on input "Wanting to see the latest Galaxy innovations" at bounding box center [373, 195] width 25 height 25
checkbox input "true"
click at [545, 173] on label "Just plain curiosity" at bounding box center [533, 160] width 344 height 25
click at [386, 173] on input "Just plain curiosity" at bounding box center [373, 160] width 25 height 25
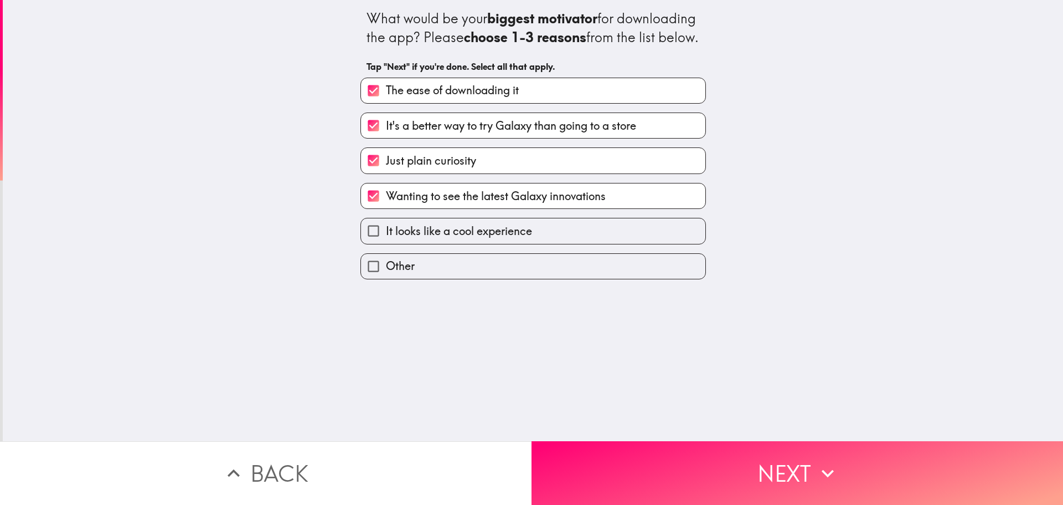
checkbox input "false"
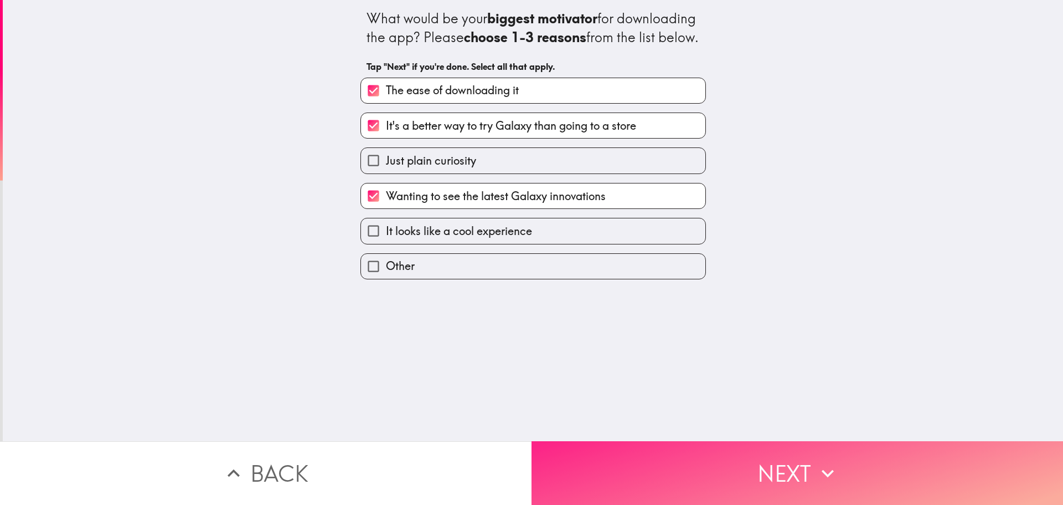
click at [654, 481] on button "Next" at bounding box center [798, 473] width 532 height 64
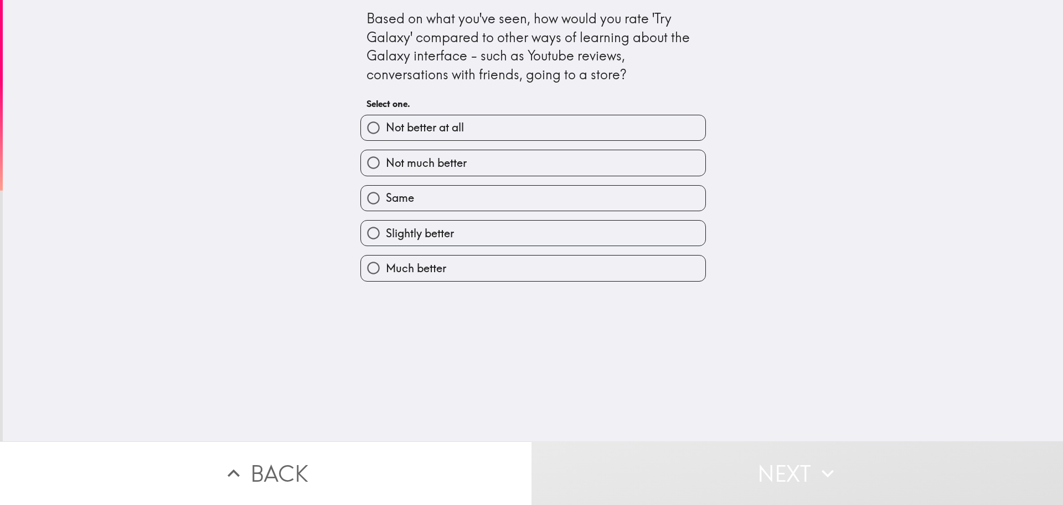
click at [535, 275] on label "Much better" at bounding box center [533, 267] width 344 height 25
click at [386, 275] on input "Much better" at bounding box center [373, 267] width 25 height 25
radio input "true"
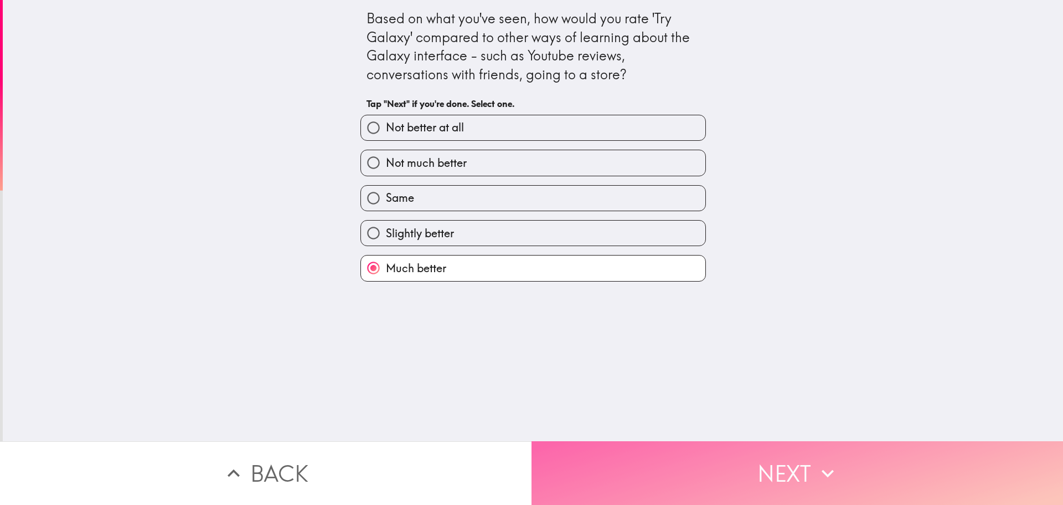
click at [634, 441] on button "Next" at bounding box center [798, 473] width 532 height 64
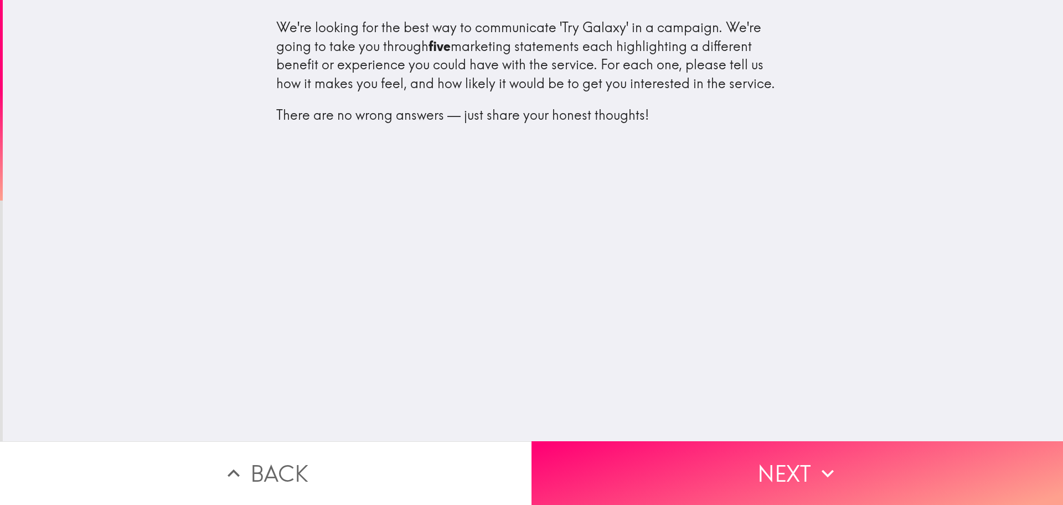
click at [650, 431] on div "We're looking for the best way to communicate 'Try Galaxy' in a campaign. We're…" at bounding box center [533, 220] width 1061 height 441
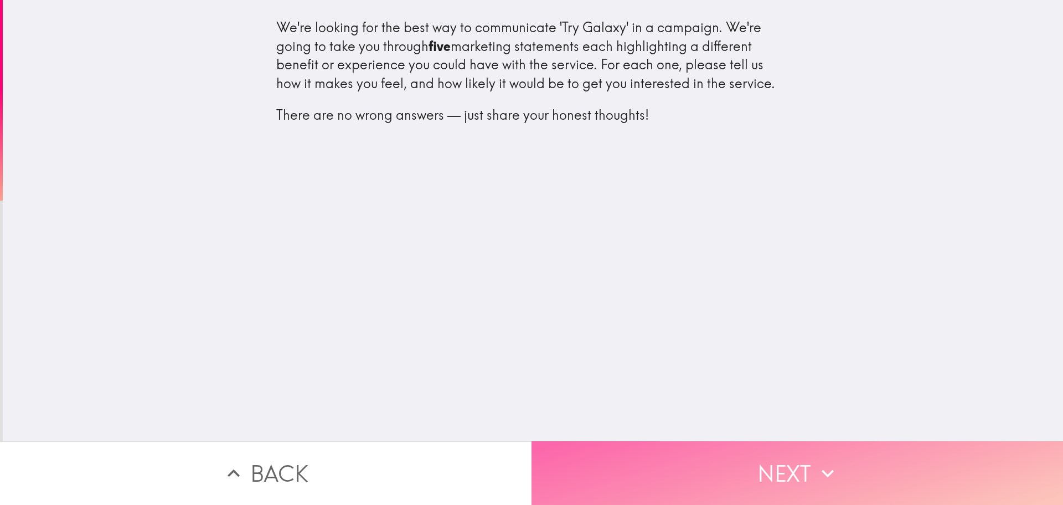
click at [655, 441] on button "Next" at bounding box center [798, 473] width 532 height 64
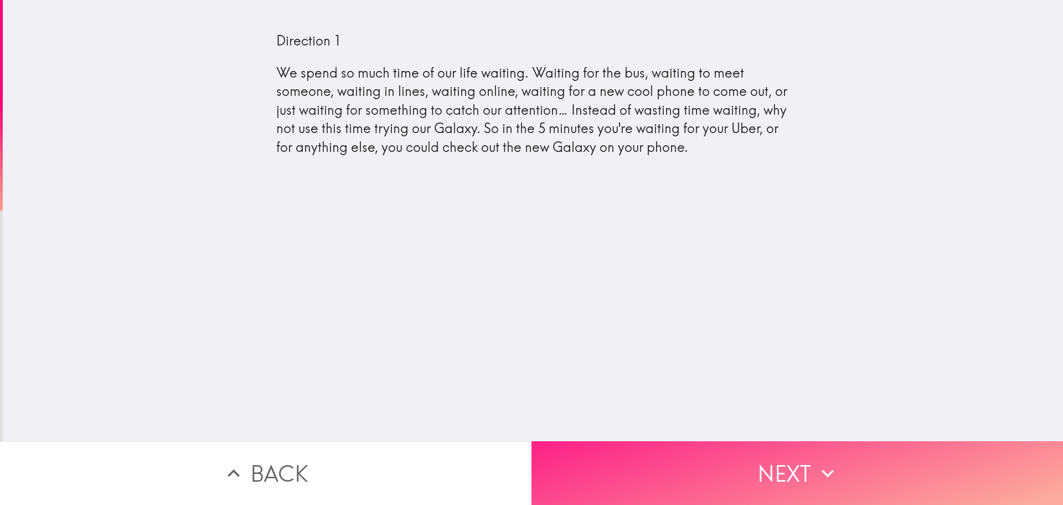
click at [667, 469] on button "Next" at bounding box center [798, 473] width 532 height 64
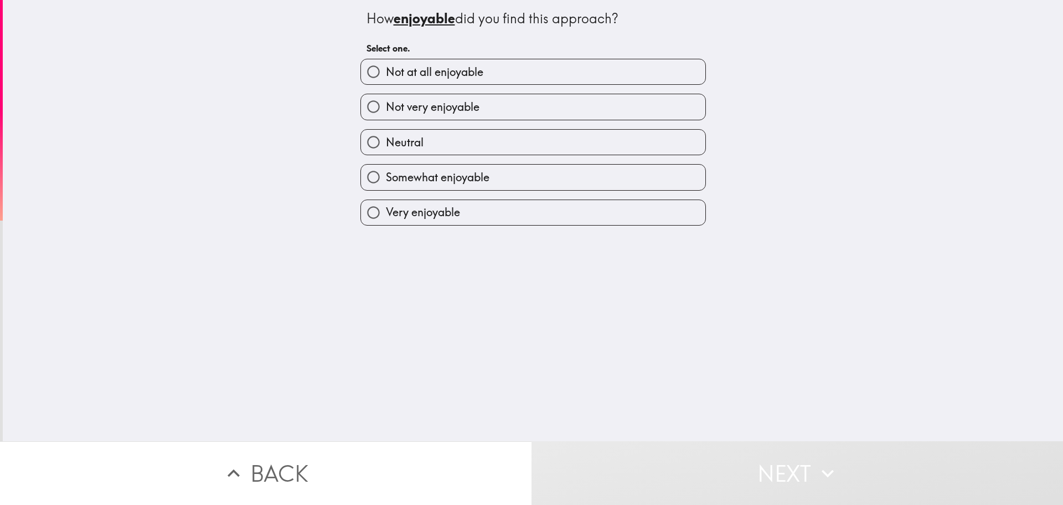
click at [450, 172] on span "Somewhat enjoyable" at bounding box center [438, 177] width 104 height 16
click at [386, 172] on input "Somewhat enjoyable" at bounding box center [373, 176] width 25 height 25
radio input "true"
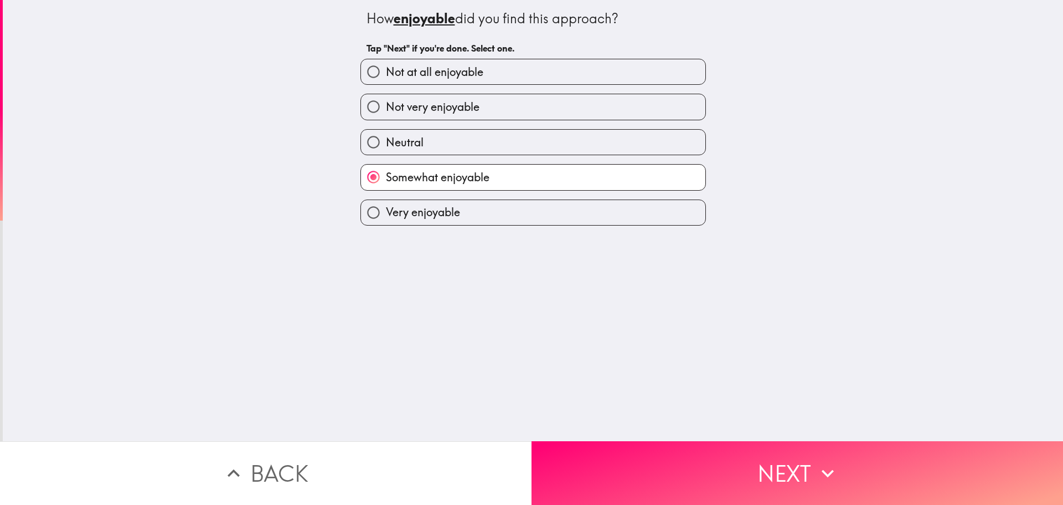
click at [524, 209] on label "Very enjoyable" at bounding box center [533, 212] width 344 height 25
click at [386, 209] on input "Very enjoyable" at bounding box center [373, 212] width 25 height 25
radio input "true"
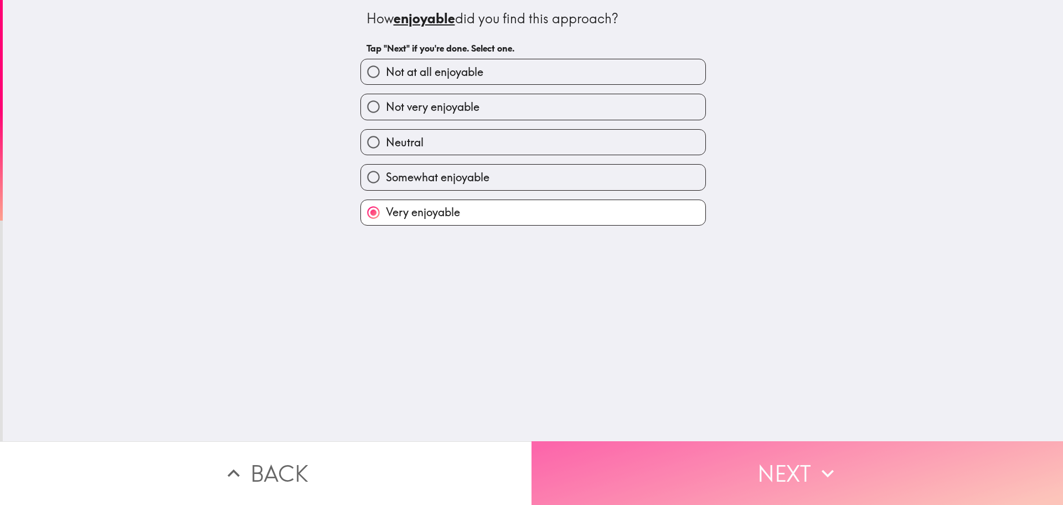
click at [609, 467] on button "Next" at bounding box center [798, 473] width 532 height 64
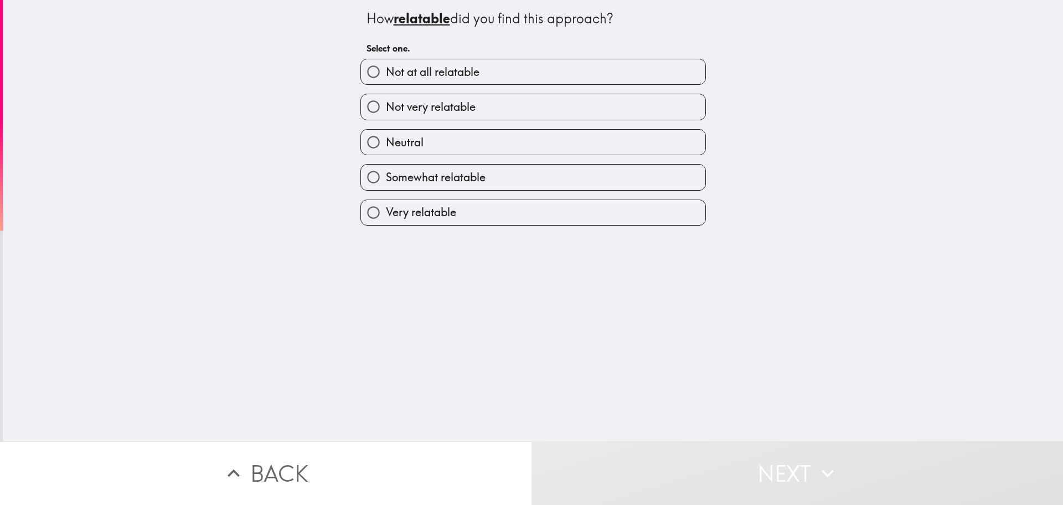
click at [456, 193] on div "Very relatable" at bounding box center [529, 208] width 354 height 35
click at [481, 194] on div "Very relatable" at bounding box center [529, 208] width 354 height 35
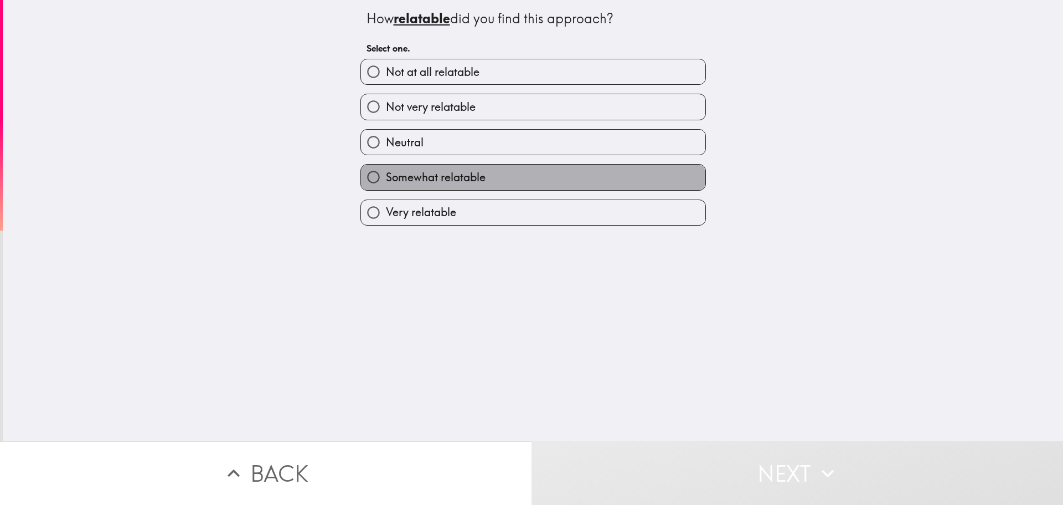
click at [432, 179] on span "Somewhat relatable" at bounding box center [436, 177] width 100 height 16
click at [386, 179] on input "Somewhat relatable" at bounding box center [373, 176] width 25 height 25
radio input "true"
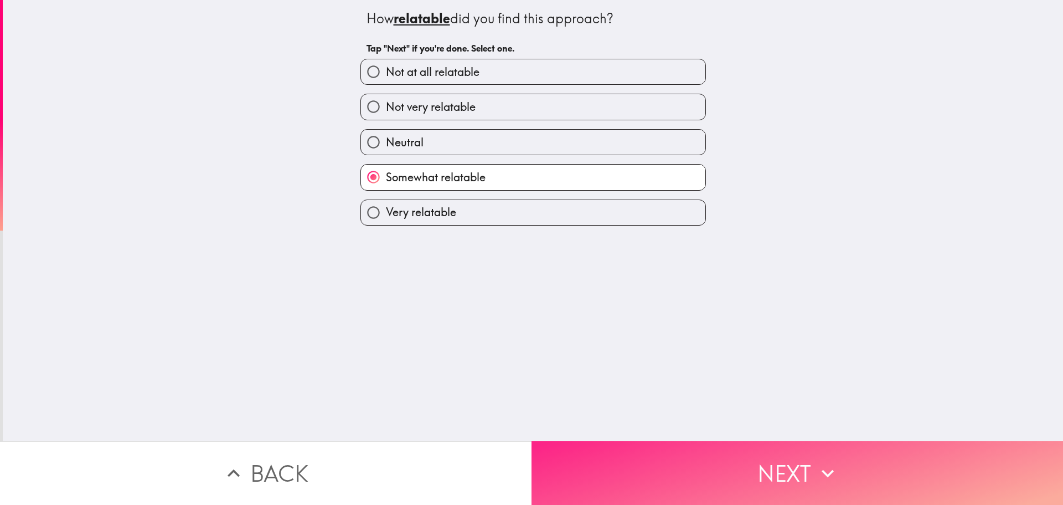
click at [574, 451] on button "Next" at bounding box center [798, 473] width 532 height 64
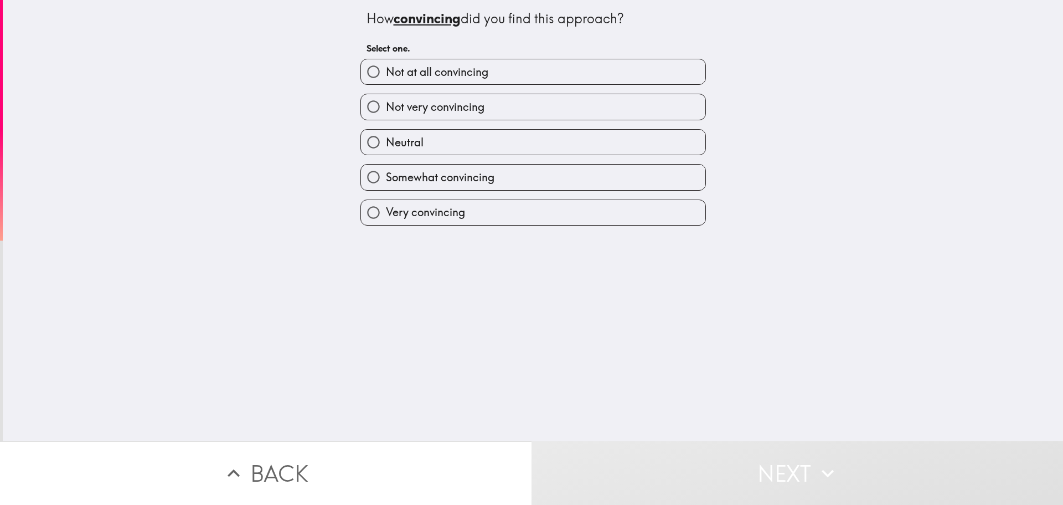
click at [446, 204] on label "Very convincing" at bounding box center [533, 212] width 344 height 25
click at [386, 204] on input "Very convincing" at bounding box center [373, 212] width 25 height 25
radio input "true"
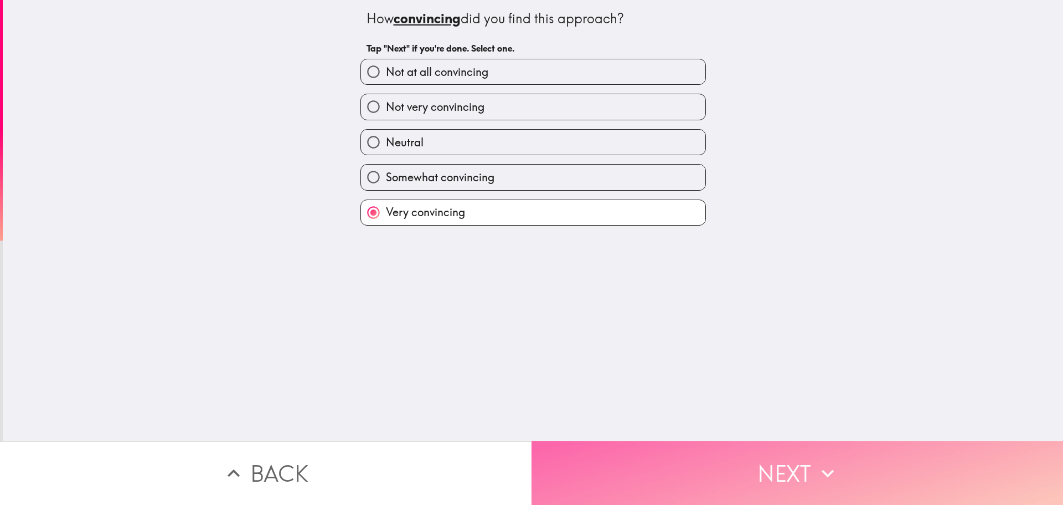
click at [616, 473] on button "Next" at bounding box center [798, 473] width 532 height 64
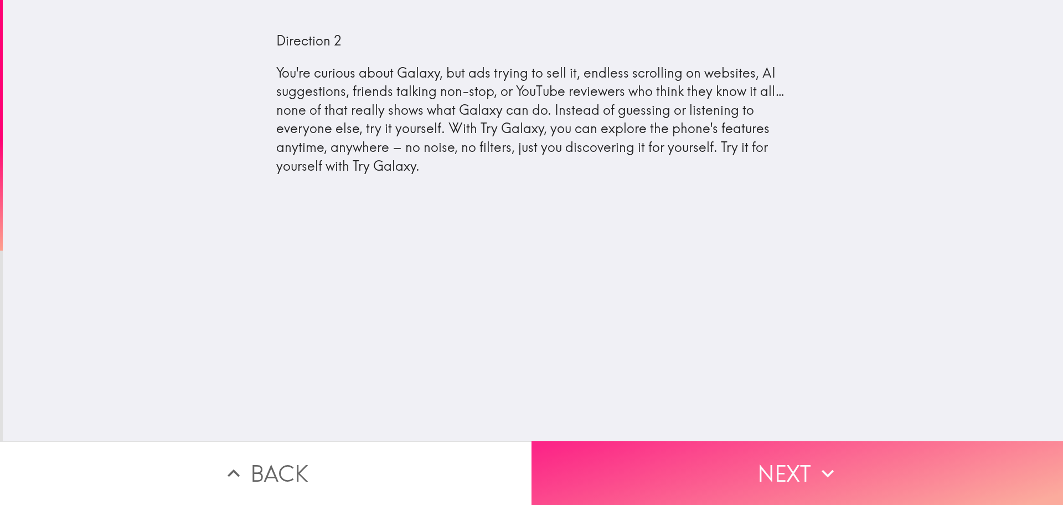
click at [656, 441] on button "Next" at bounding box center [798, 473] width 532 height 64
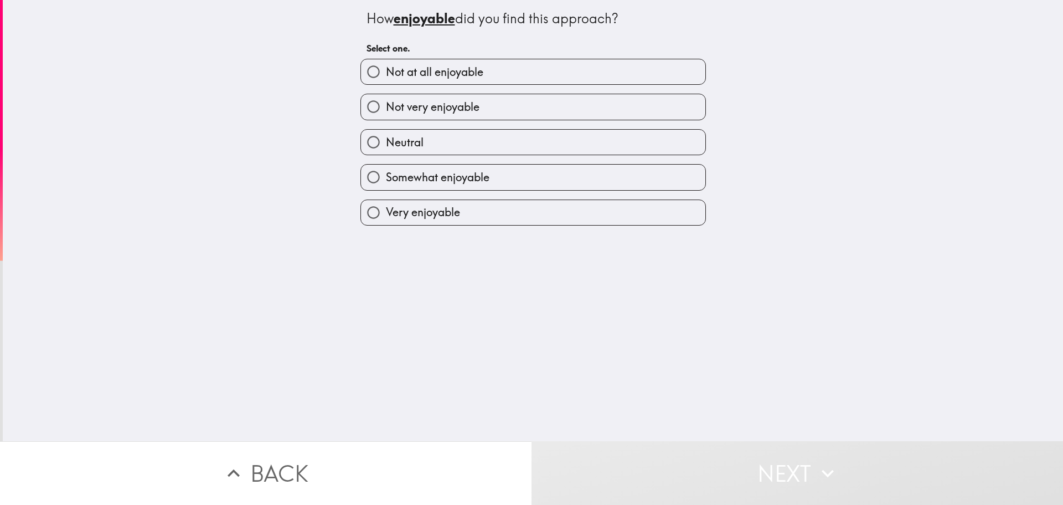
click at [467, 194] on div "Very enjoyable" at bounding box center [529, 208] width 354 height 35
click at [468, 187] on label "Somewhat enjoyable" at bounding box center [533, 176] width 344 height 25
click at [386, 187] on input "Somewhat enjoyable" at bounding box center [373, 176] width 25 height 25
radio input "true"
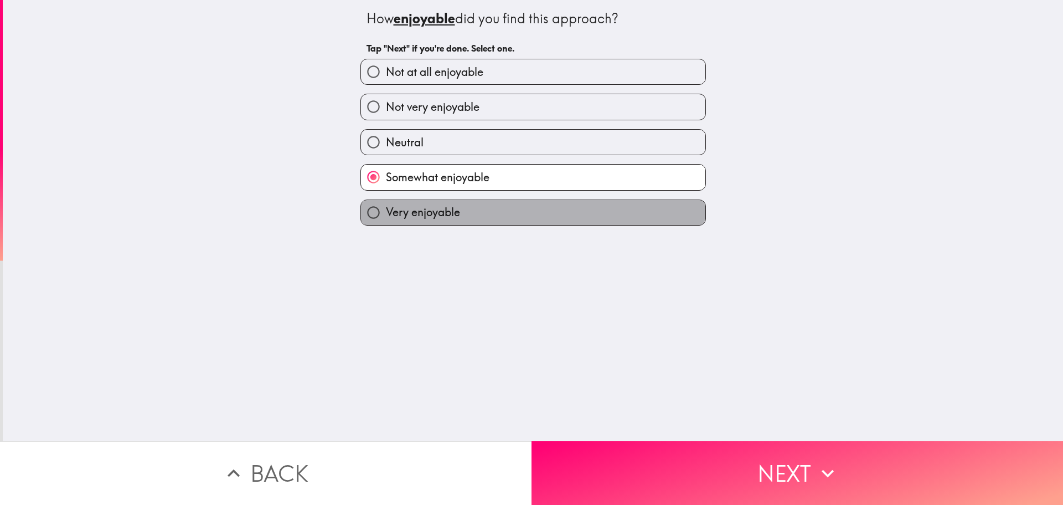
click at [506, 207] on label "Very enjoyable" at bounding box center [533, 212] width 344 height 25
click at [386, 207] on input "Very enjoyable" at bounding box center [373, 212] width 25 height 25
radio input "true"
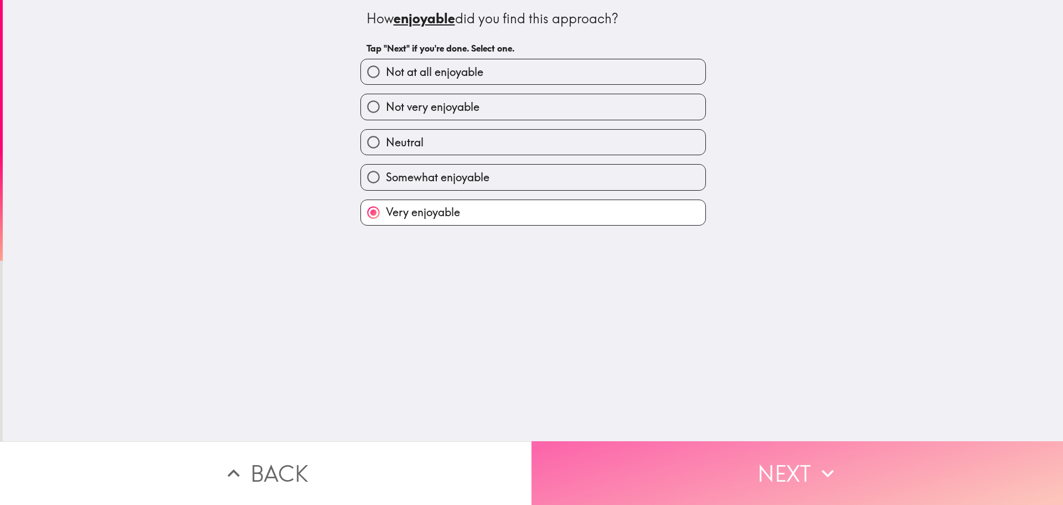
click at [616, 451] on button "Next" at bounding box center [798, 473] width 532 height 64
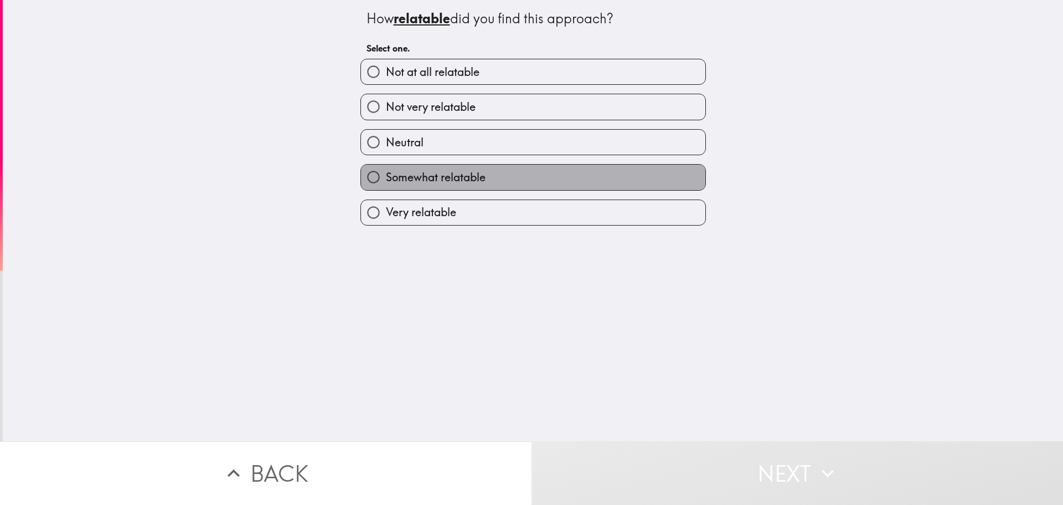
click at [498, 184] on label "Somewhat relatable" at bounding box center [533, 176] width 344 height 25
click at [386, 184] on input "Somewhat relatable" at bounding box center [373, 176] width 25 height 25
radio input "true"
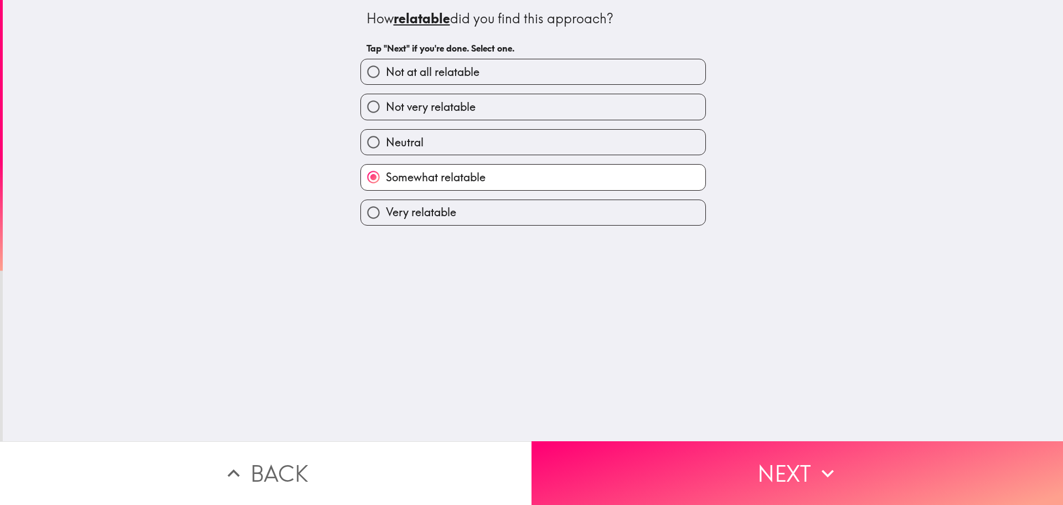
click at [504, 208] on label "Very relatable" at bounding box center [533, 212] width 344 height 25
click at [386, 208] on input "Very relatable" at bounding box center [373, 212] width 25 height 25
radio input "true"
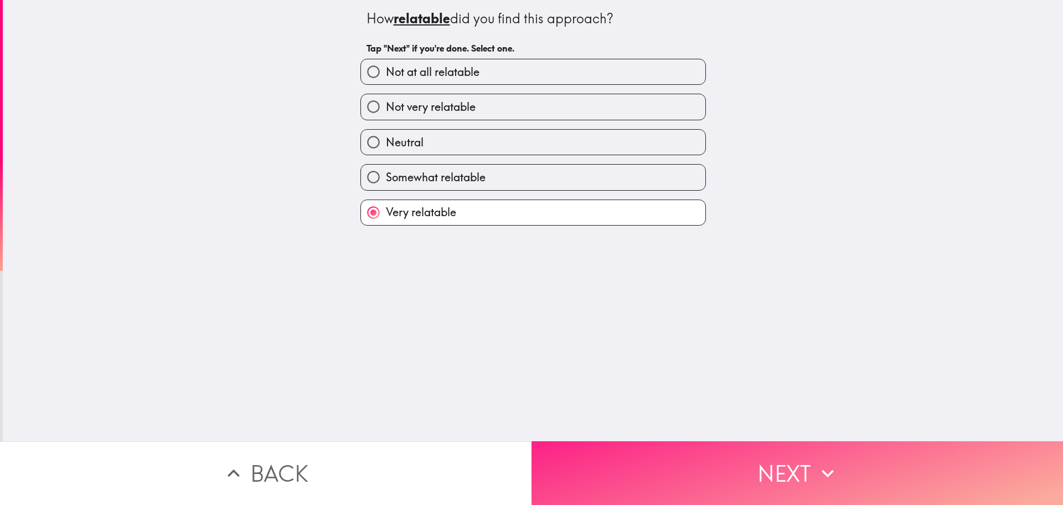
click at [603, 445] on button "Next" at bounding box center [798, 473] width 532 height 64
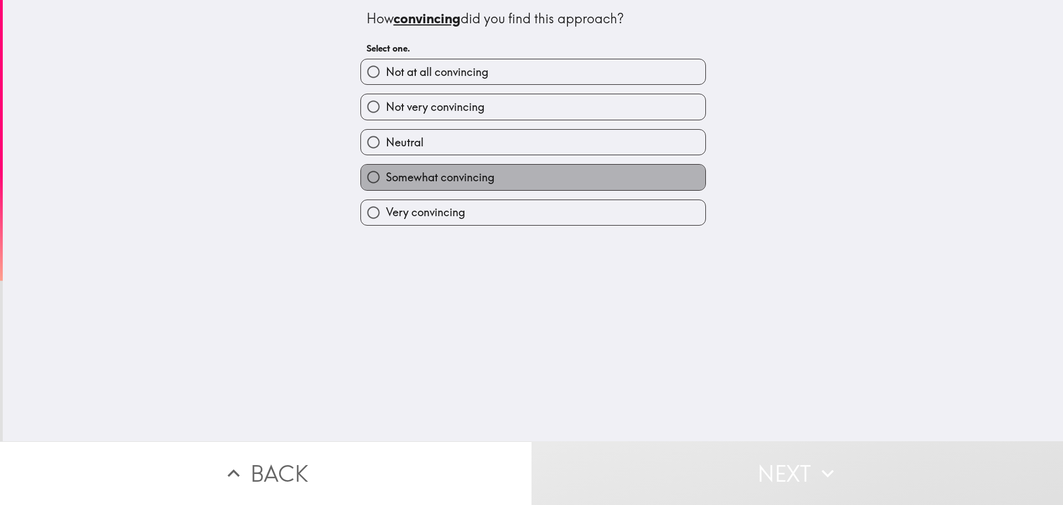
click at [488, 171] on label "Somewhat convincing" at bounding box center [533, 176] width 344 height 25
click at [386, 171] on input "Somewhat convincing" at bounding box center [373, 176] width 25 height 25
radio input "true"
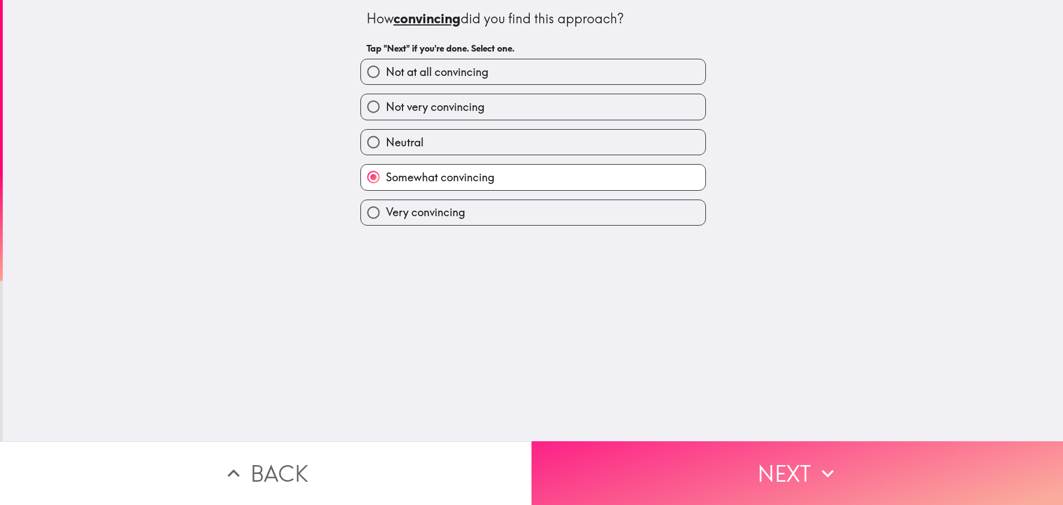
click at [599, 444] on button "Next" at bounding box center [798, 473] width 532 height 64
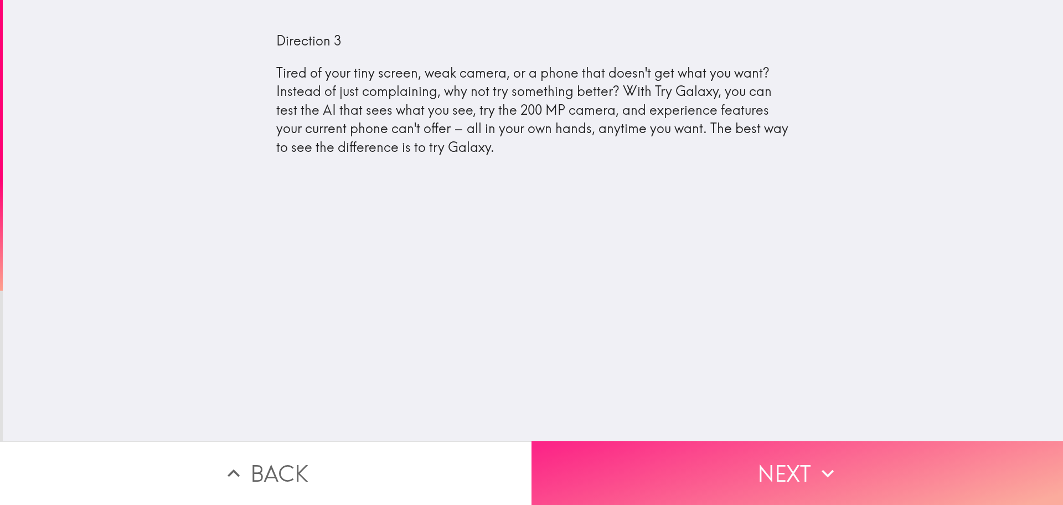
click at [701, 447] on button "Next" at bounding box center [798, 473] width 532 height 64
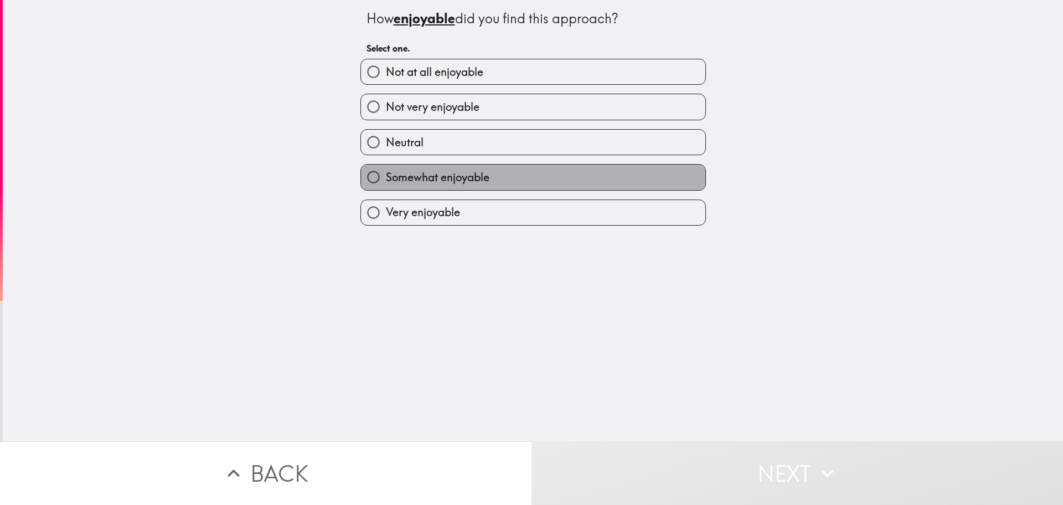
click at [470, 171] on span "Somewhat enjoyable" at bounding box center [438, 177] width 104 height 16
click at [386, 171] on input "Somewhat enjoyable" at bounding box center [373, 176] width 25 height 25
radio input "true"
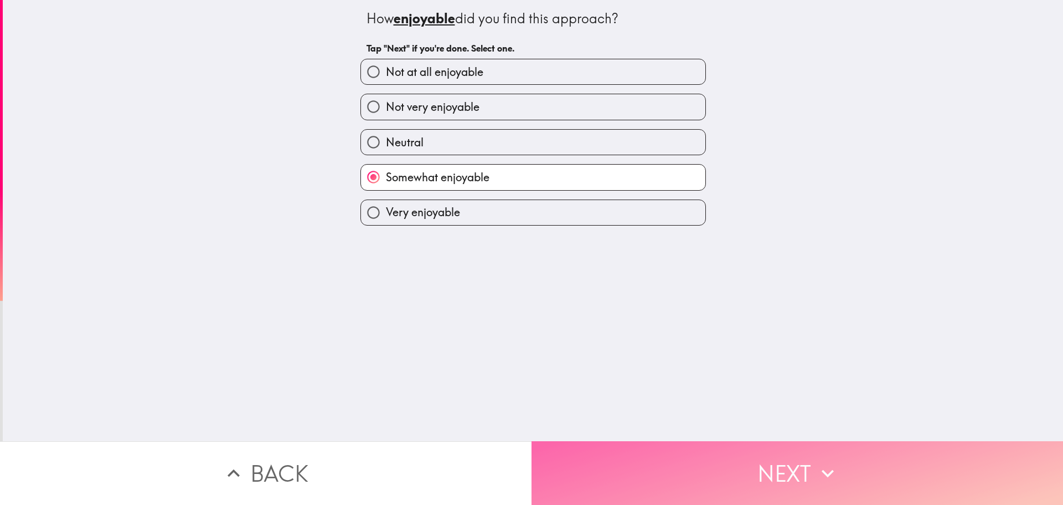
click at [634, 461] on button "Next" at bounding box center [798, 473] width 532 height 64
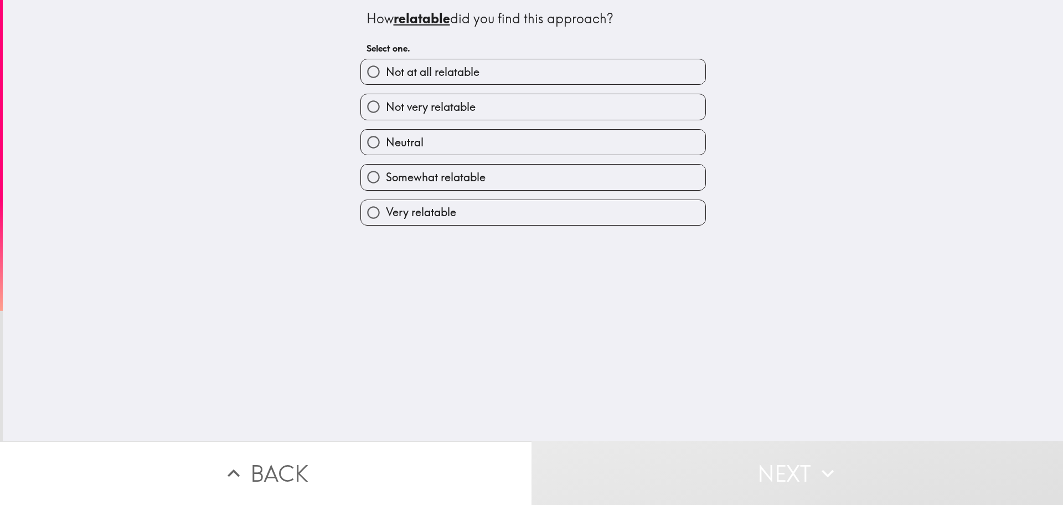
click at [505, 208] on label "Very relatable" at bounding box center [533, 212] width 344 height 25
click at [386, 208] on input "Very relatable" at bounding box center [373, 212] width 25 height 25
radio input "true"
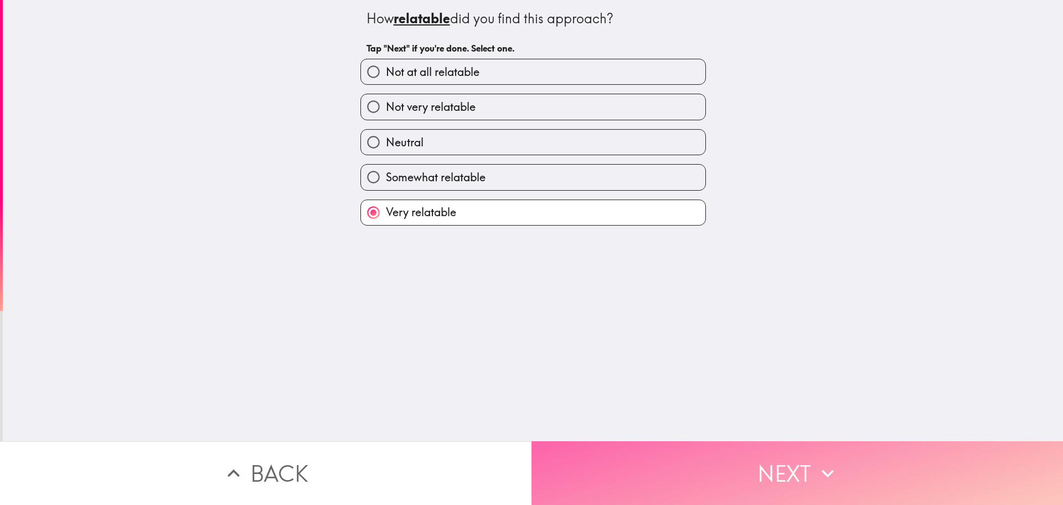
click at [611, 451] on button "Next" at bounding box center [798, 473] width 532 height 64
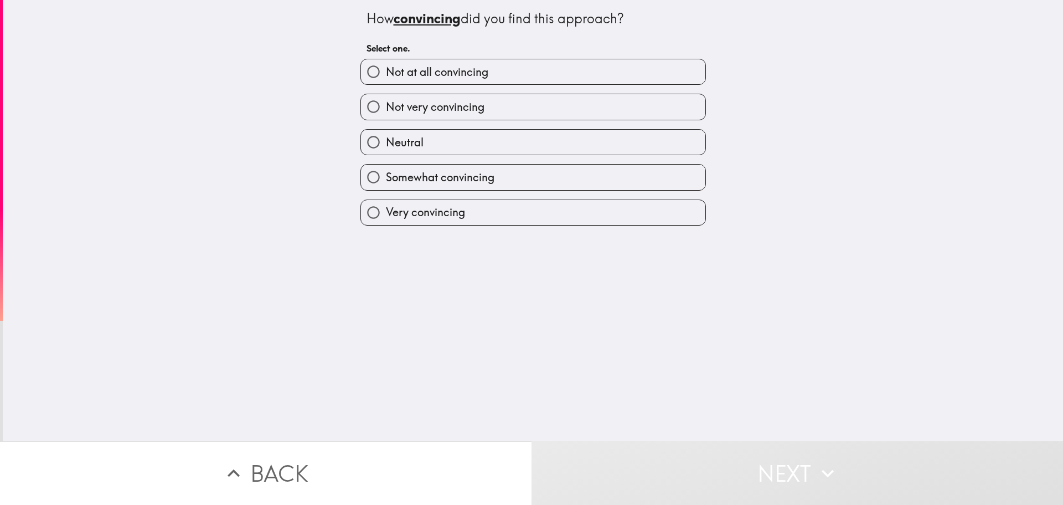
click at [520, 225] on label "Very convincing" at bounding box center [533, 212] width 344 height 25
click at [386, 225] on input "Very convincing" at bounding box center [373, 212] width 25 height 25
radio input "true"
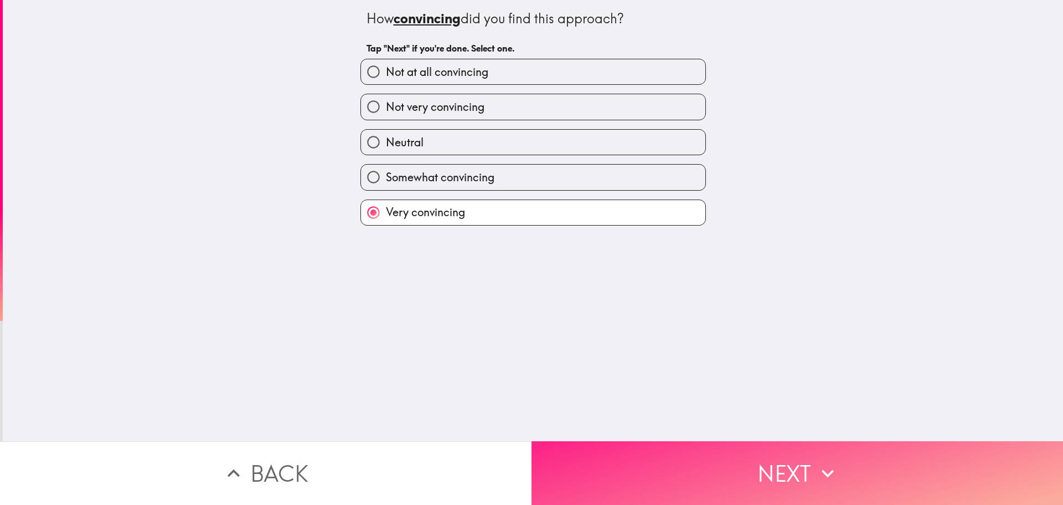
click at [657, 470] on button "Next" at bounding box center [798, 473] width 532 height 64
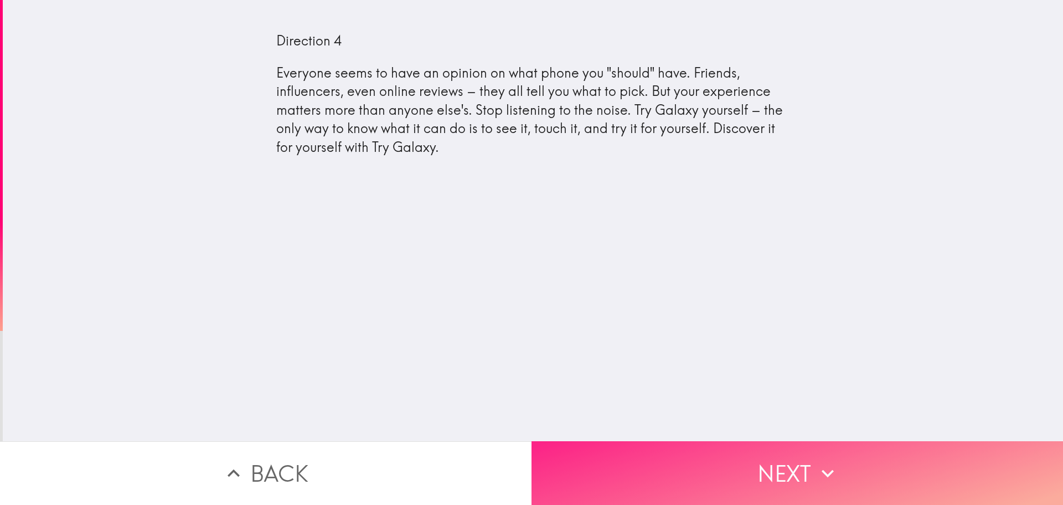
click at [787, 470] on button "Next" at bounding box center [798, 473] width 532 height 64
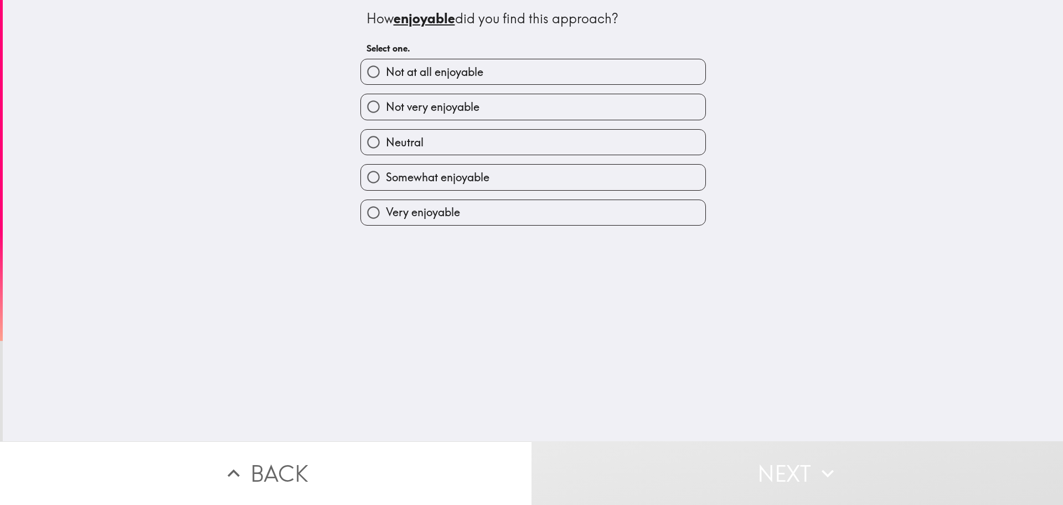
click at [440, 188] on label "Somewhat enjoyable" at bounding box center [533, 176] width 344 height 25
click at [386, 188] on input "Somewhat enjoyable" at bounding box center [373, 176] width 25 height 25
radio input "true"
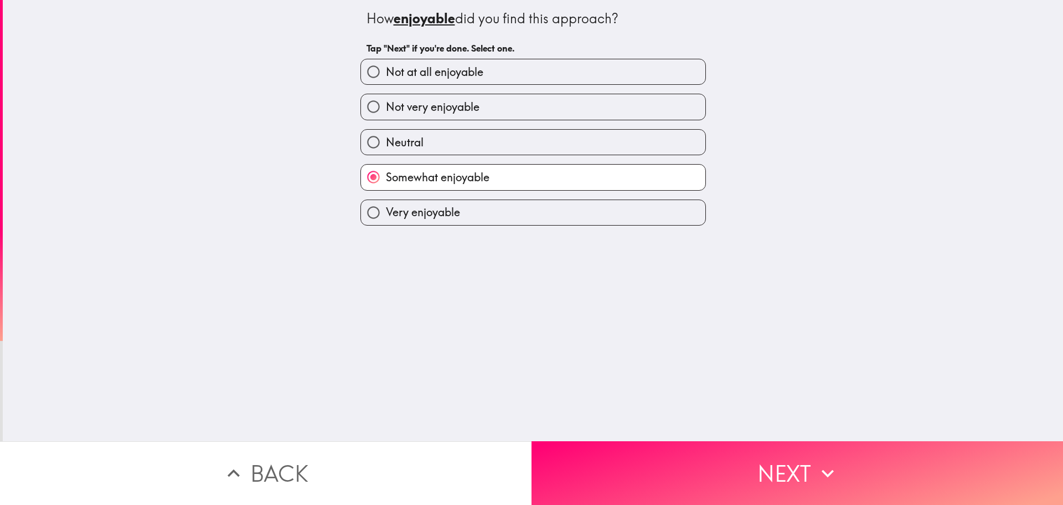
click at [466, 210] on label "Very enjoyable" at bounding box center [533, 212] width 344 height 25
click at [386, 210] on input "Very enjoyable" at bounding box center [373, 212] width 25 height 25
radio input "true"
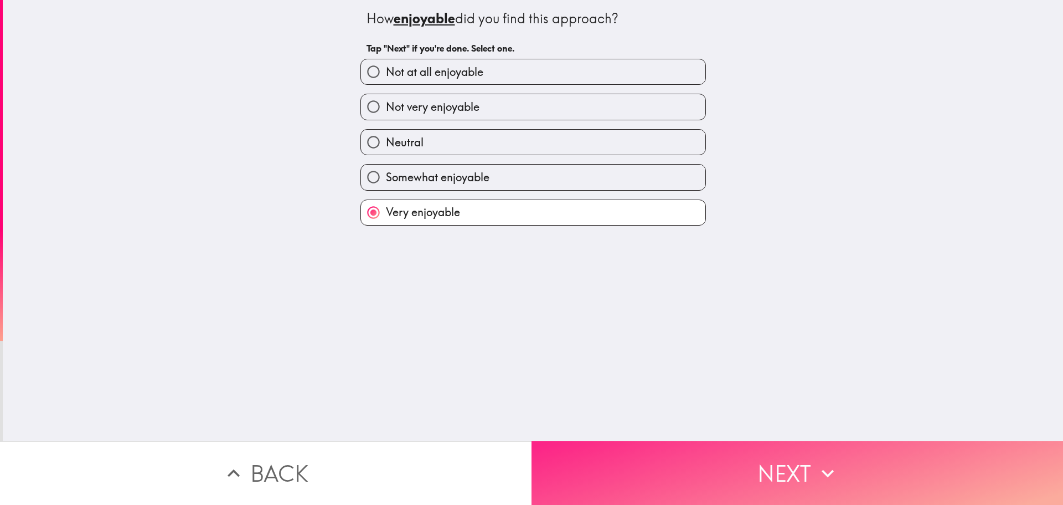
click at [654, 471] on button "Next" at bounding box center [798, 473] width 532 height 64
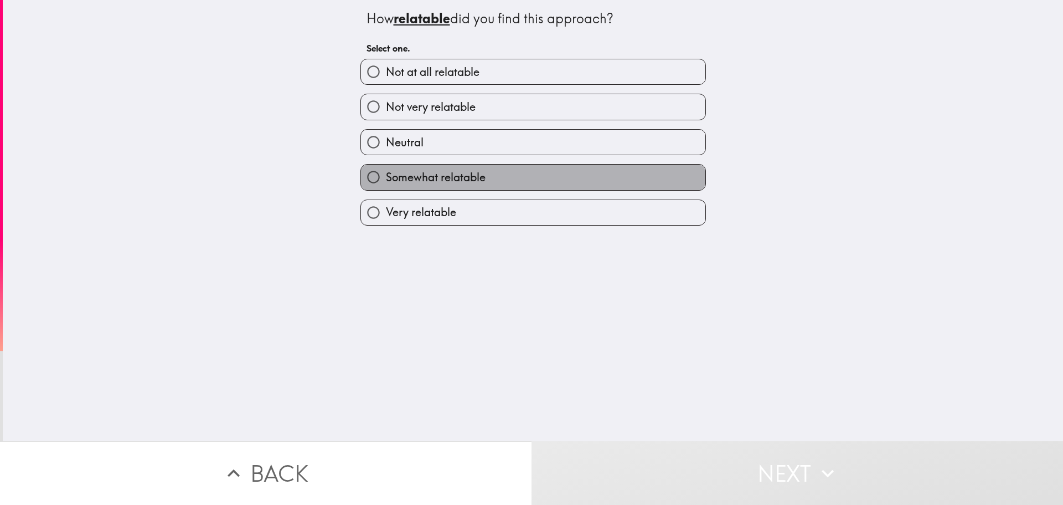
drag, startPoint x: 482, startPoint y: 189, endPoint x: 491, endPoint y: 212, distance: 24.4
click at [482, 191] on div "Not at all relatable Not very relatable Neutral Somewhat relatable Very relatab…" at bounding box center [529, 138] width 354 height 176
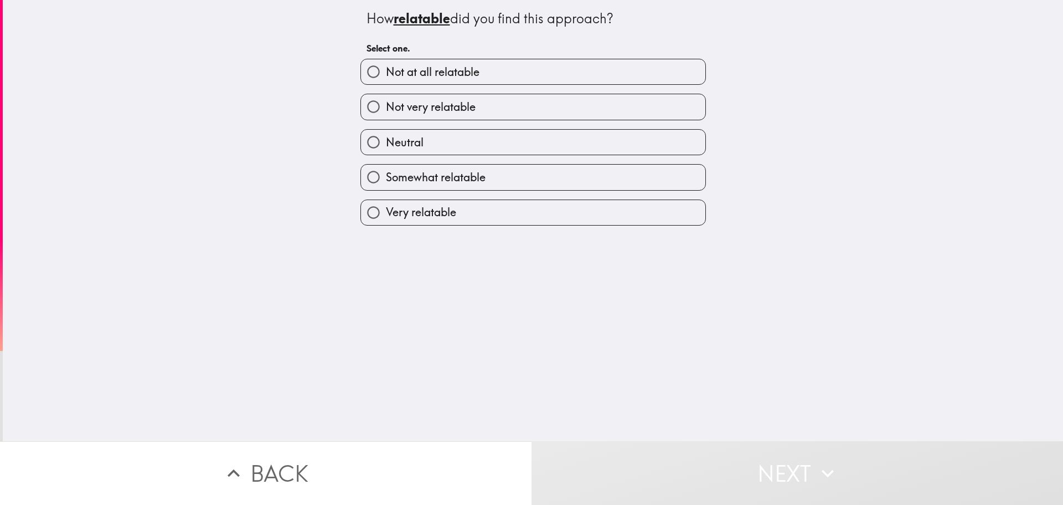
drag, startPoint x: 516, startPoint y: 174, endPoint x: 533, endPoint y: 196, distance: 28.4
click at [517, 174] on label "Somewhat relatable" at bounding box center [533, 176] width 344 height 25
click at [386, 174] on input "Somewhat relatable" at bounding box center [373, 176] width 25 height 25
radio input "true"
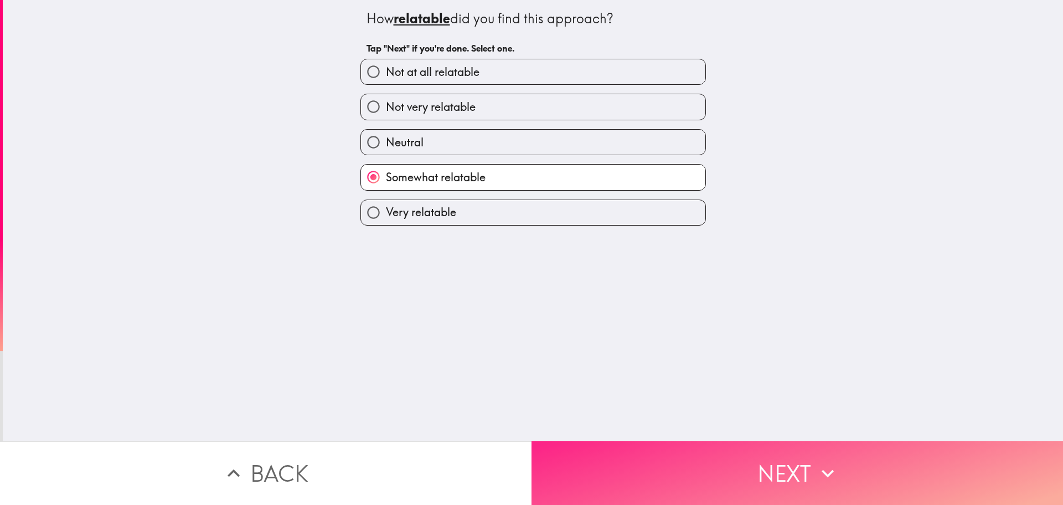
click at [608, 477] on button "Next" at bounding box center [798, 473] width 532 height 64
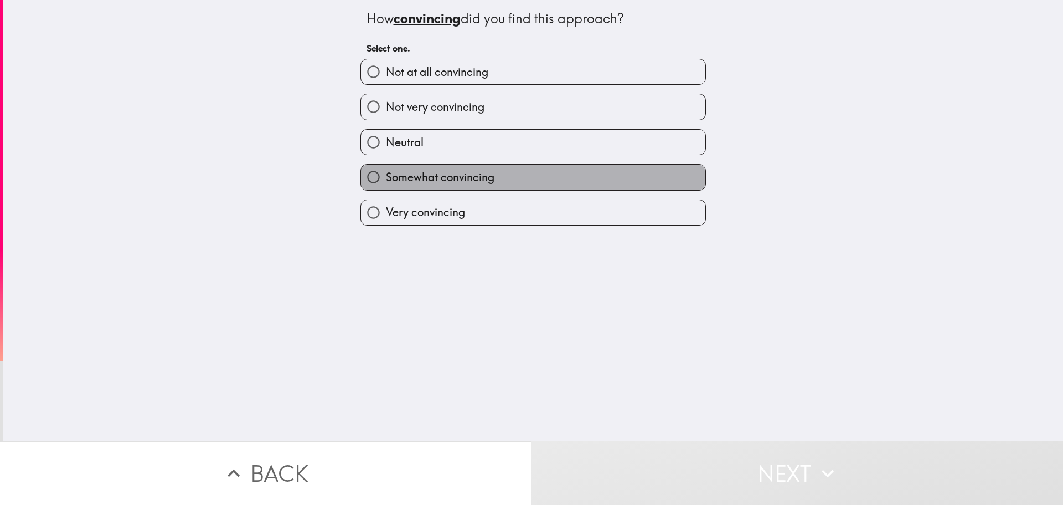
click at [492, 171] on label "Somewhat convincing" at bounding box center [533, 176] width 344 height 25
click at [386, 171] on input "Somewhat convincing" at bounding box center [373, 176] width 25 height 25
radio input "true"
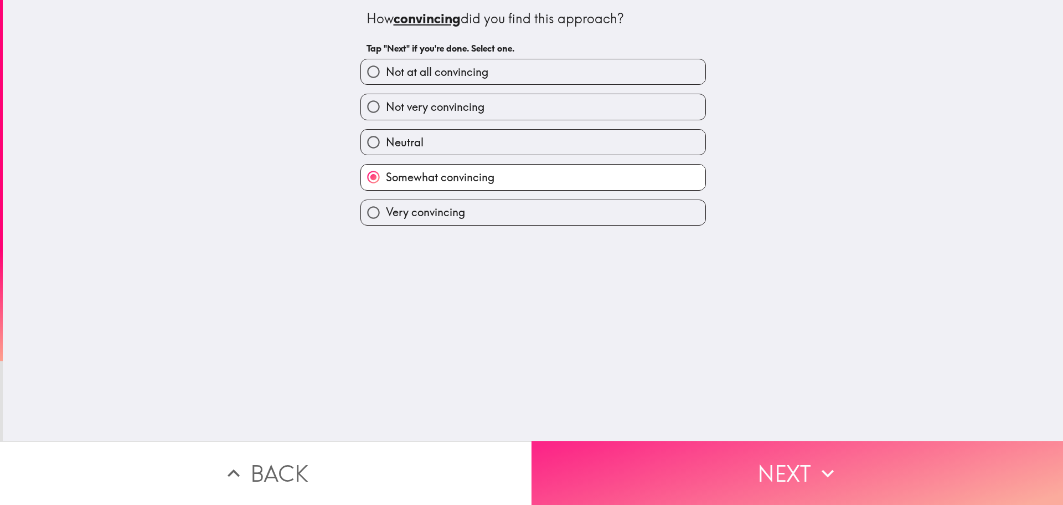
click at [614, 453] on button "Next" at bounding box center [798, 473] width 532 height 64
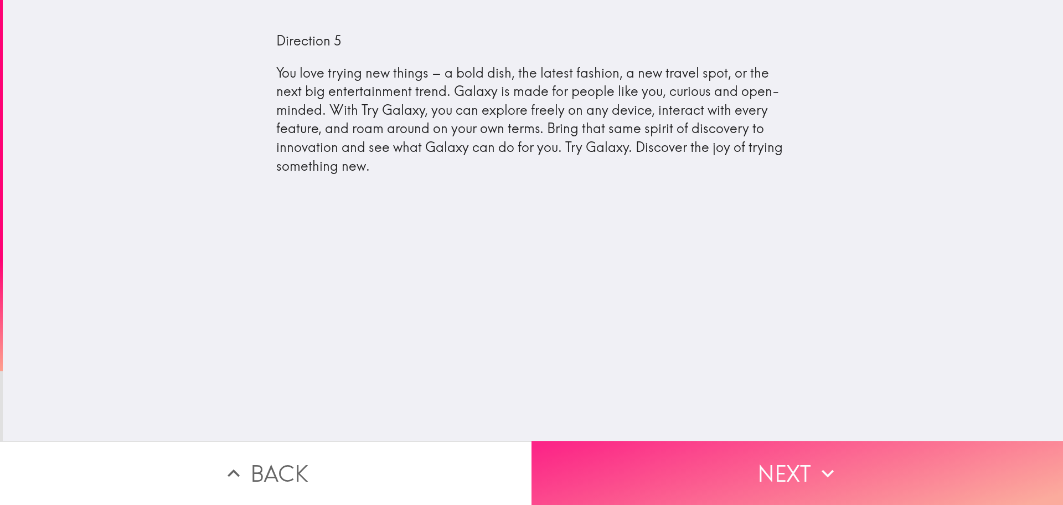
click at [700, 456] on button "Next" at bounding box center [798, 473] width 532 height 64
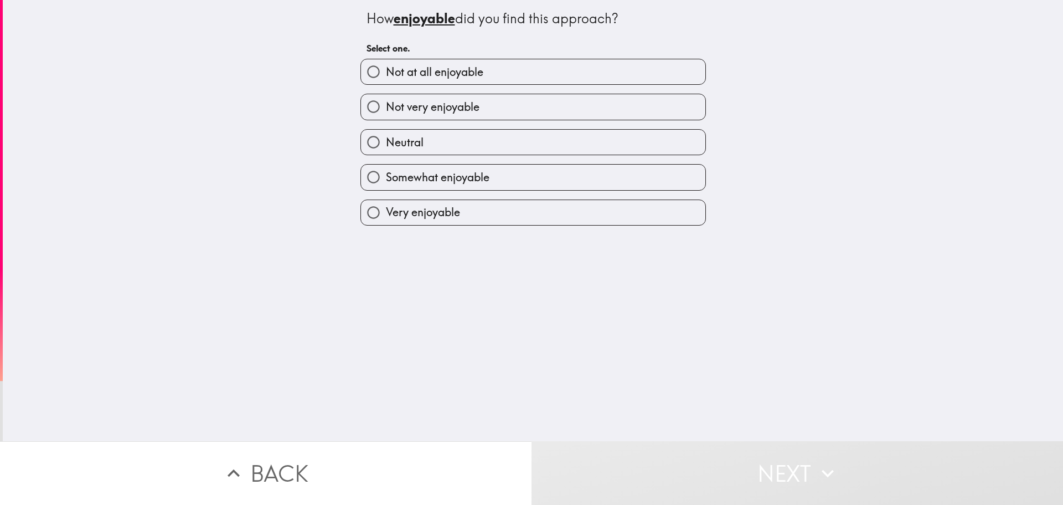
click at [419, 196] on div "Very enjoyable" at bounding box center [529, 208] width 354 height 35
click at [430, 191] on div "Very enjoyable" at bounding box center [529, 208] width 354 height 35
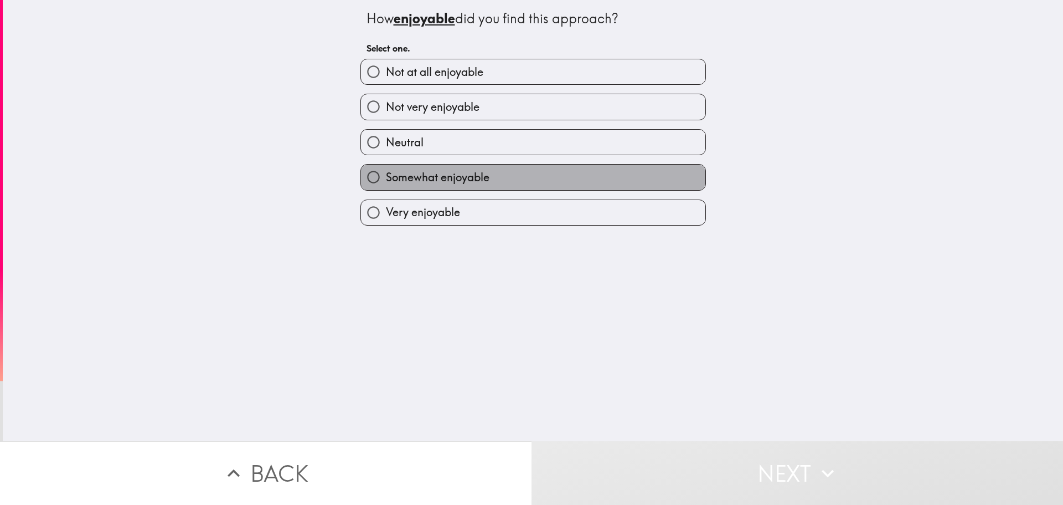
click at [445, 184] on span "Somewhat enjoyable" at bounding box center [438, 177] width 104 height 16
click at [386, 184] on input "Somewhat enjoyable" at bounding box center [373, 176] width 25 height 25
radio input "true"
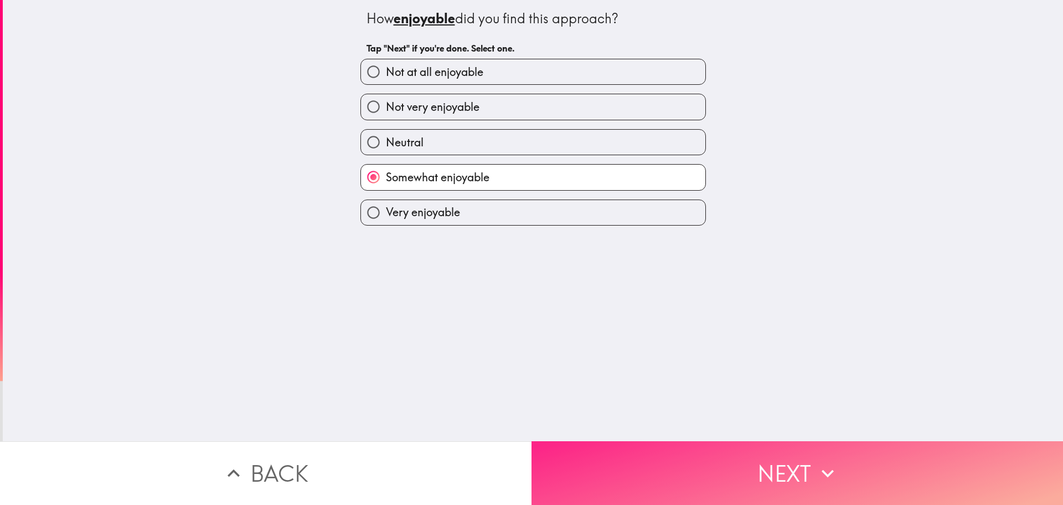
click at [600, 450] on button "Next" at bounding box center [798, 473] width 532 height 64
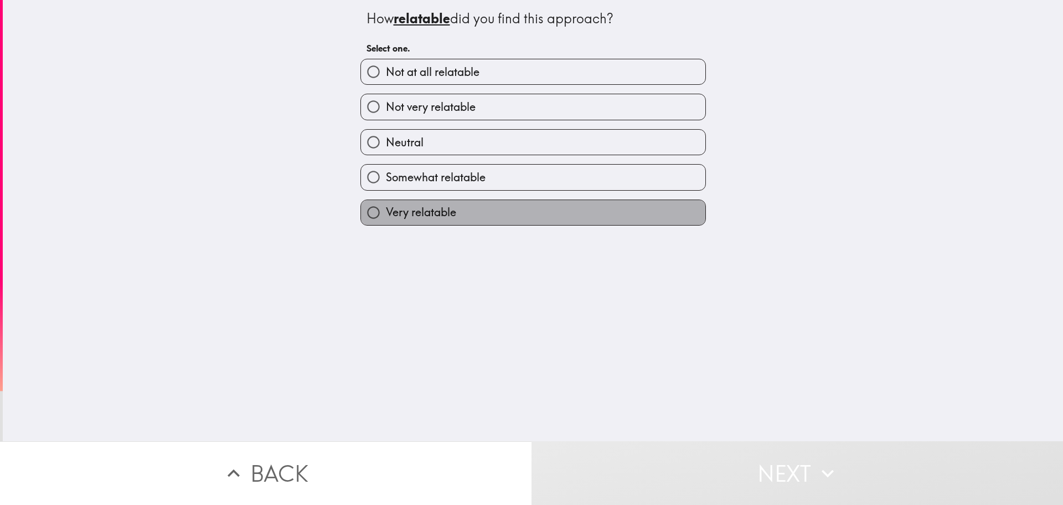
click at [490, 221] on label "Very relatable" at bounding box center [533, 212] width 344 height 25
click at [386, 221] on input "Very relatable" at bounding box center [373, 212] width 25 height 25
radio input "true"
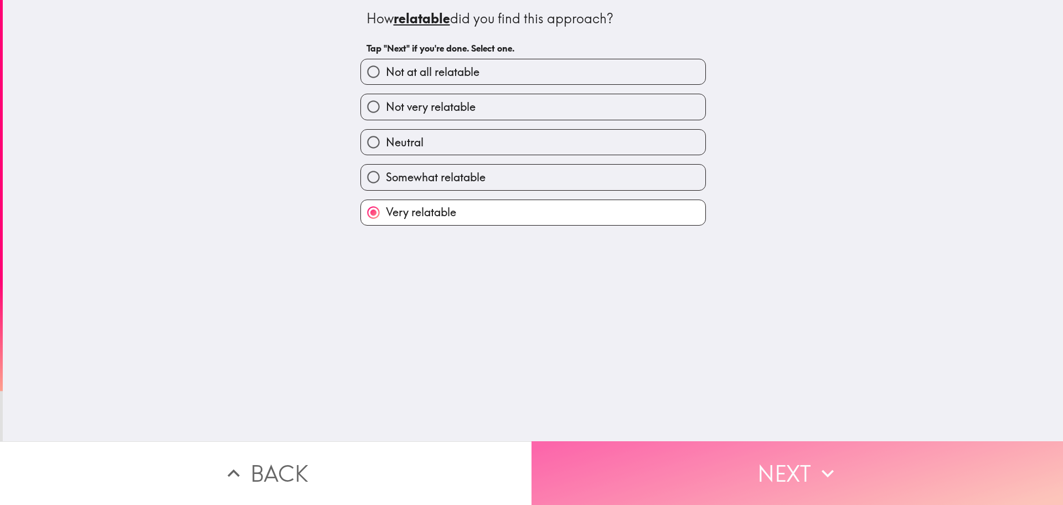
click at [620, 441] on button "Next" at bounding box center [798, 473] width 532 height 64
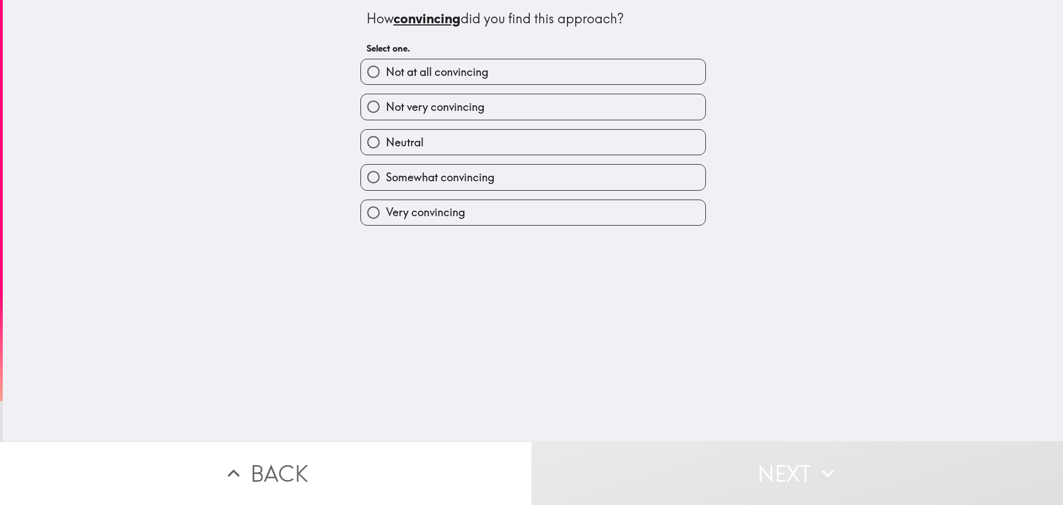
drag, startPoint x: 491, startPoint y: 223, endPoint x: 539, endPoint y: 276, distance: 71.8
click at [491, 222] on label "Very convincing" at bounding box center [533, 212] width 344 height 25
click at [386, 222] on input "Very convincing" at bounding box center [373, 212] width 25 height 25
radio input "true"
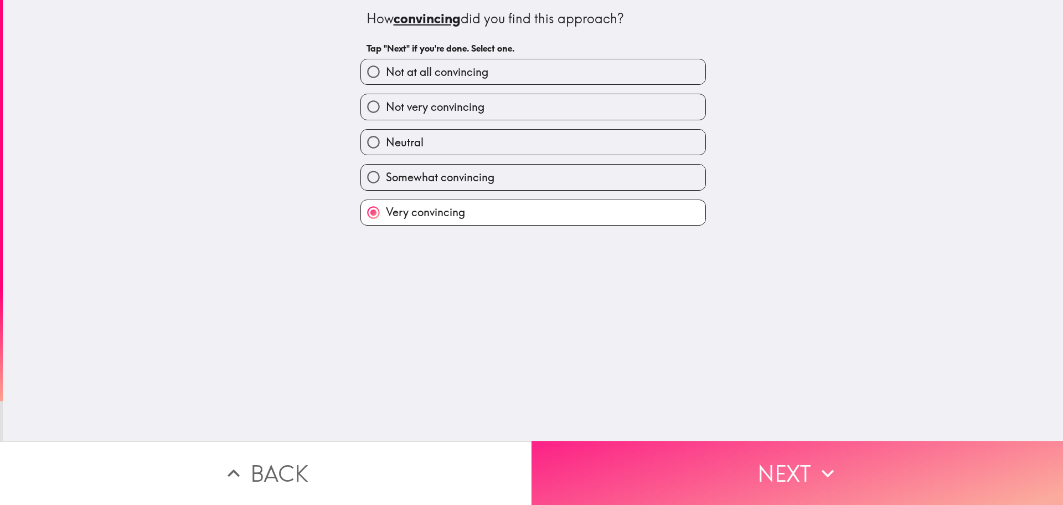
click at [577, 441] on button "Next" at bounding box center [798, 473] width 532 height 64
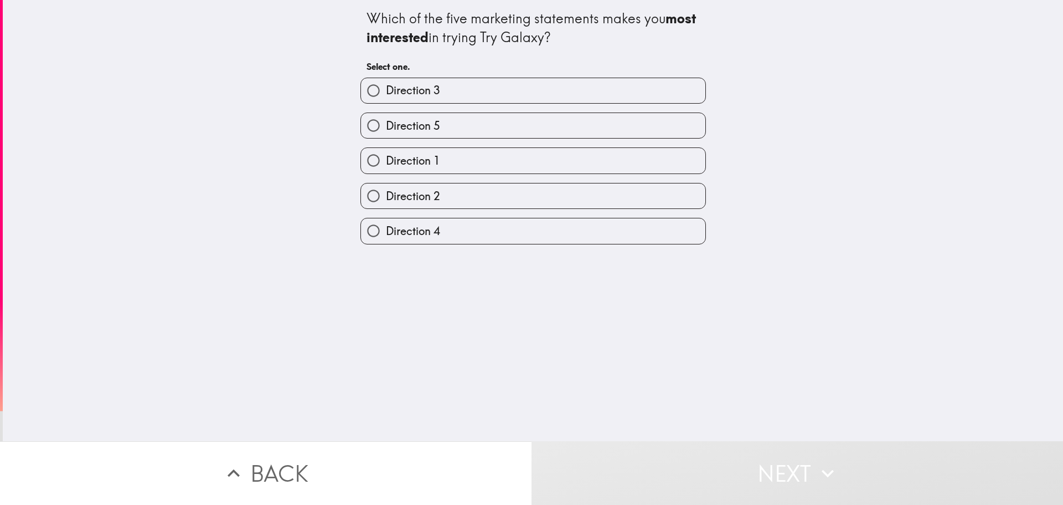
click at [496, 201] on label "Direction 2" at bounding box center [533, 195] width 344 height 25
click at [386, 201] on input "Direction 2" at bounding box center [373, 195] width 25 height 25
radio input "true"
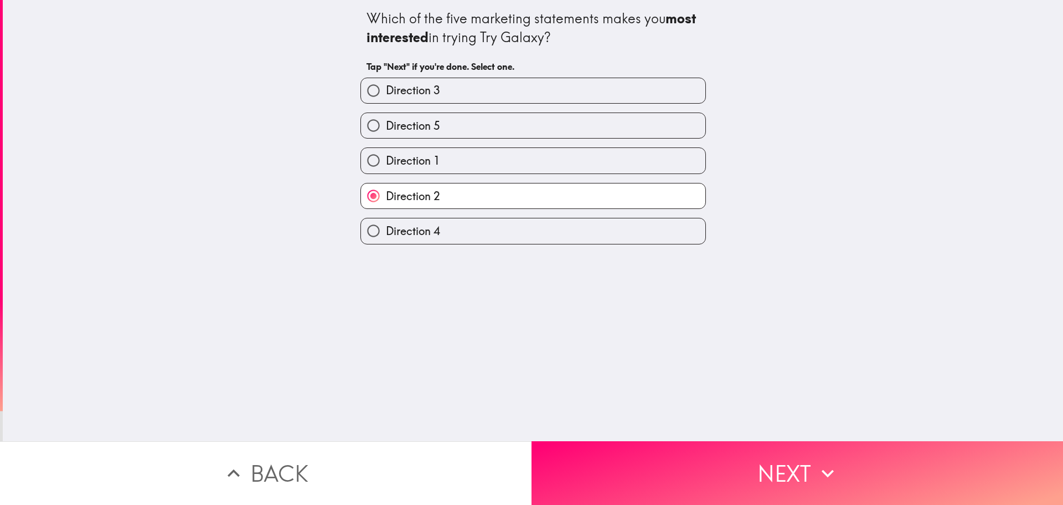
click at [522, 75] on div "Direction 3" at bounding box center [529, 86] width 354 height 35
click at [547, 88] on label "Direction 3" at bounding box center [533, 90] width 344 height 25
click at [386, 88] on input "Direction 3" at bounding box center [373, 90] width 25 height 25
radio input "true"
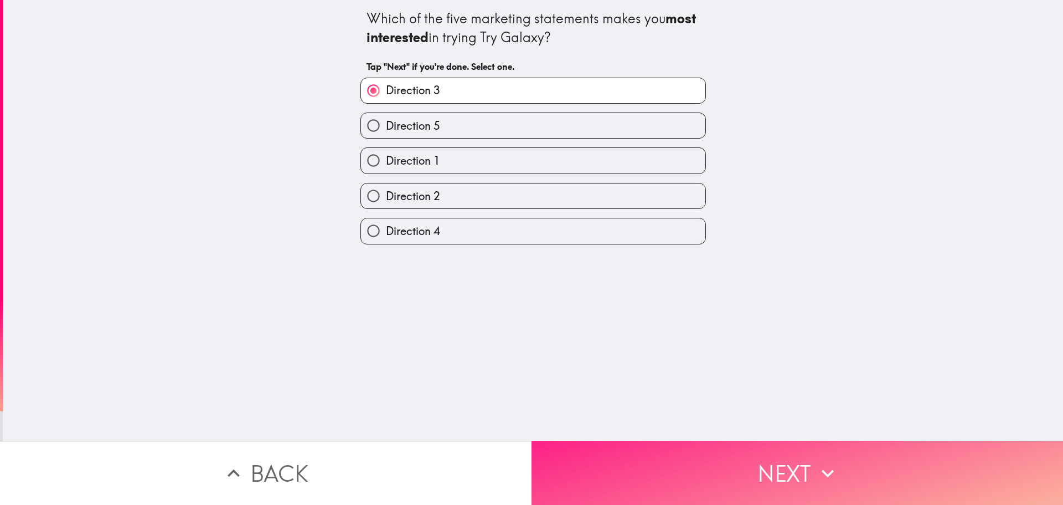
click at [628, 449] on button "Next" at bounding box center [798, 473] width 532 height 64
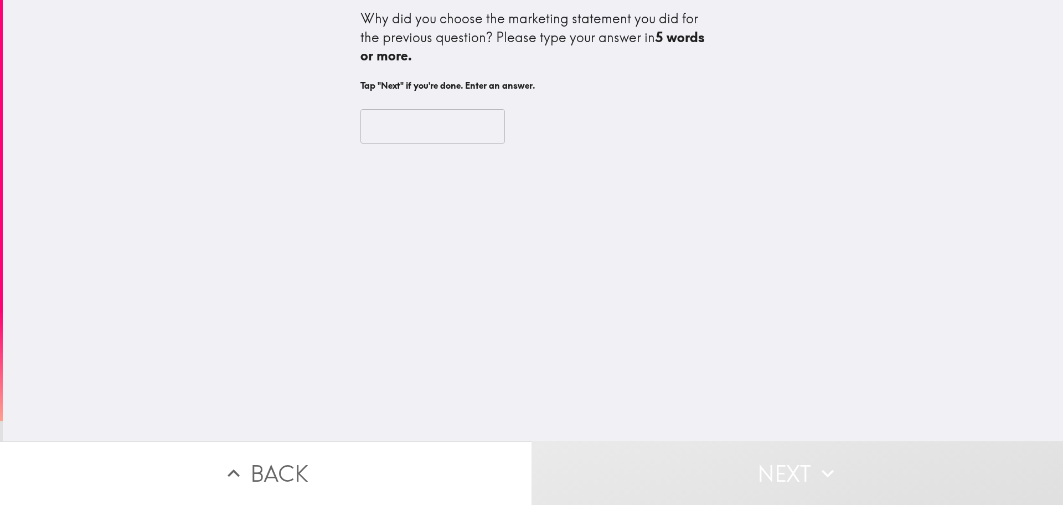
click at [434, 115] on input "text" at bounding box center [433, 126] width 145 height 34
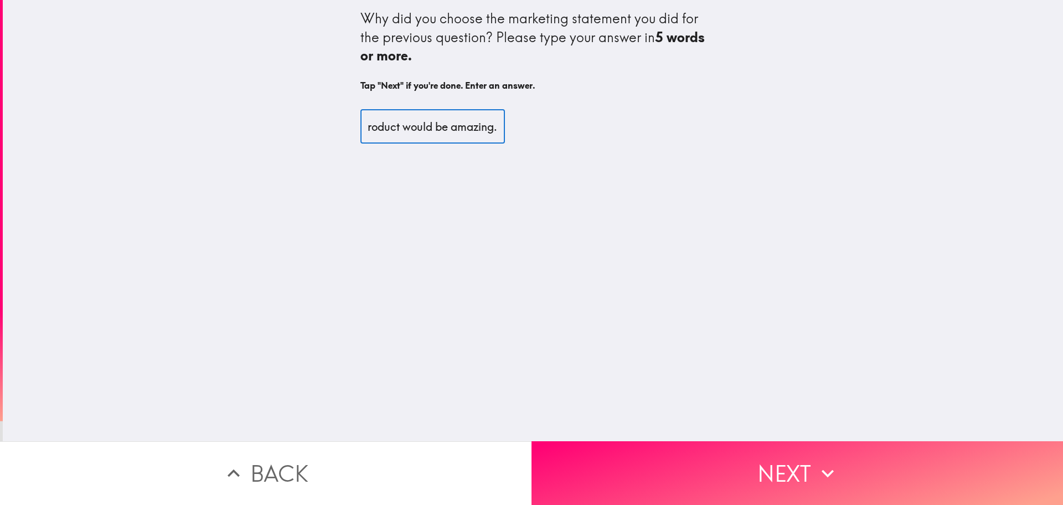
scroll to position [0, 395]
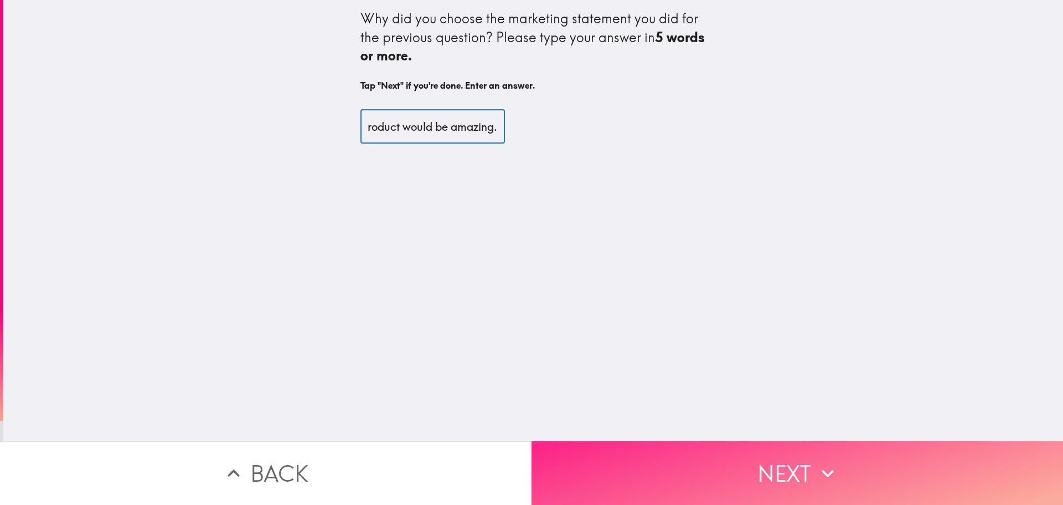
type input "It had the most vulnerable and nicest way of telling me and others why this pro…"
click at [813, 443] on button "Next" at bounding box center [798, 473] width 532 height 64
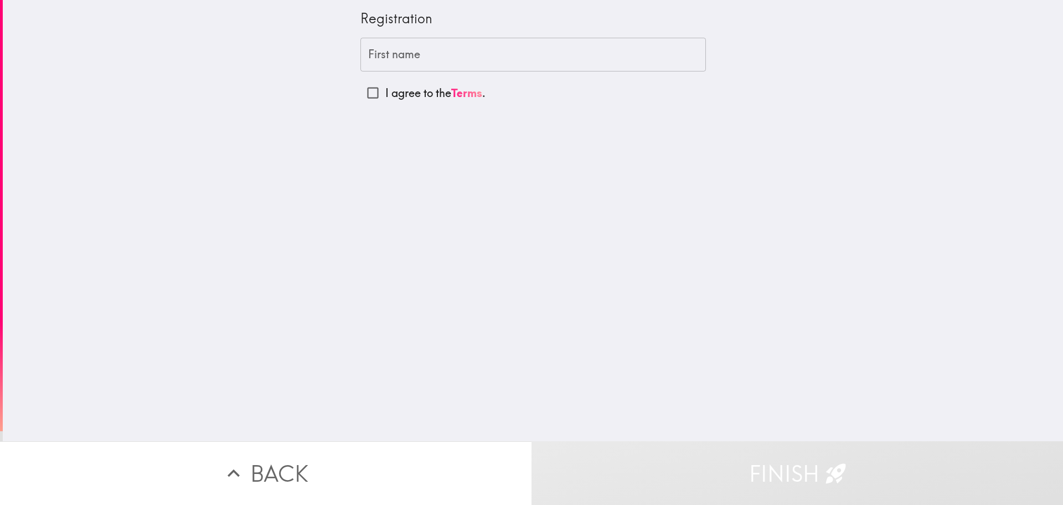
click at [423, 64] on input "First name" at bounding box center [534, 55] width 346 height 34
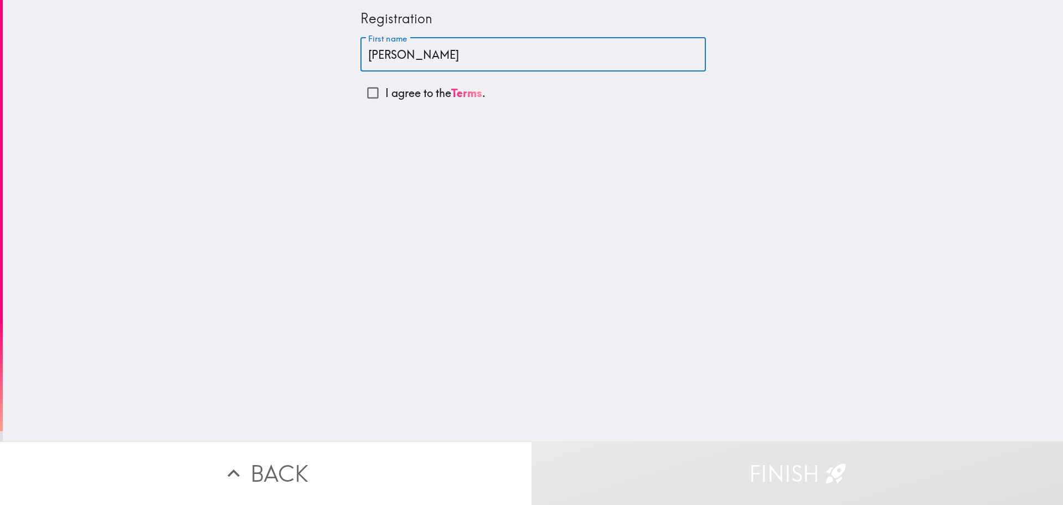
type input "[PERSON_NAME]"
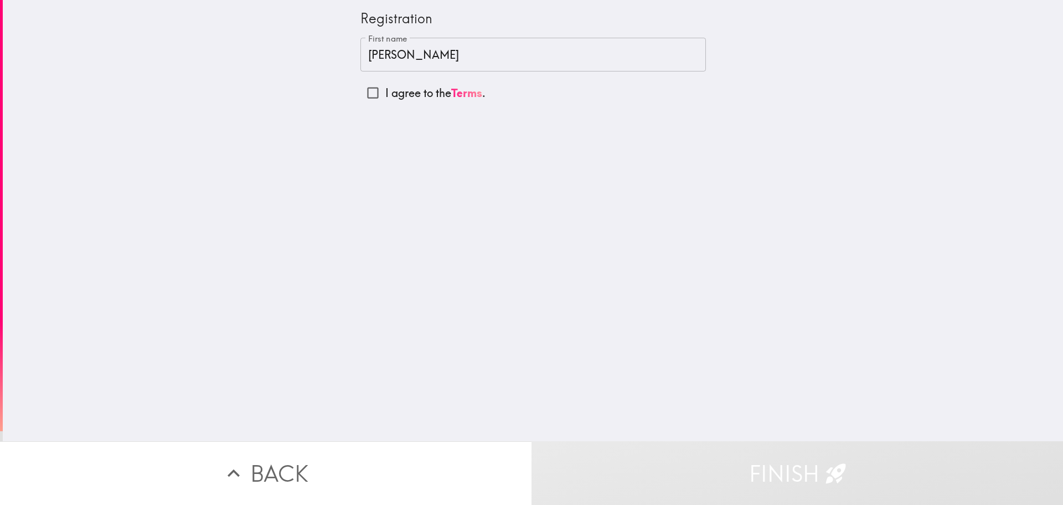
drag, startPoint x: 378, startPoint y: 74, endPoint x: 359, endPoint y: 95, distance: 29.0
click at [371, 79] on div "First name [PERSON_NAME] First name I agree to the Terms ." at bounding box center [534, 72] width 346 height 68
click at [361, 95] on input "I agree to the Terms ." at bounding box center [373, 92] width 25 height 25
checkbox input "true"
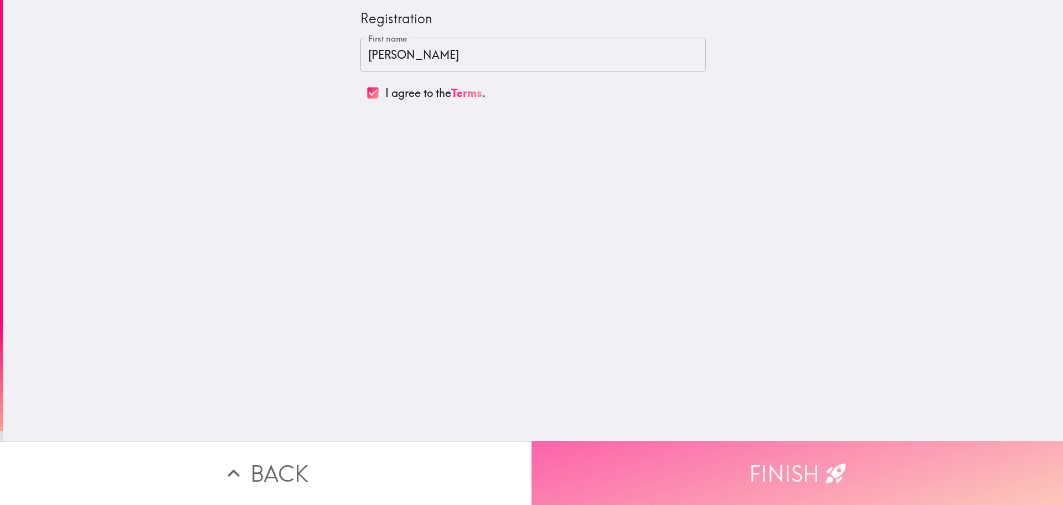
click at [734, 464] on button "Finish" at bounding box center [798, 473] width 532 height 64
